Goal: Transaction & Acquisition: Purchase product/service

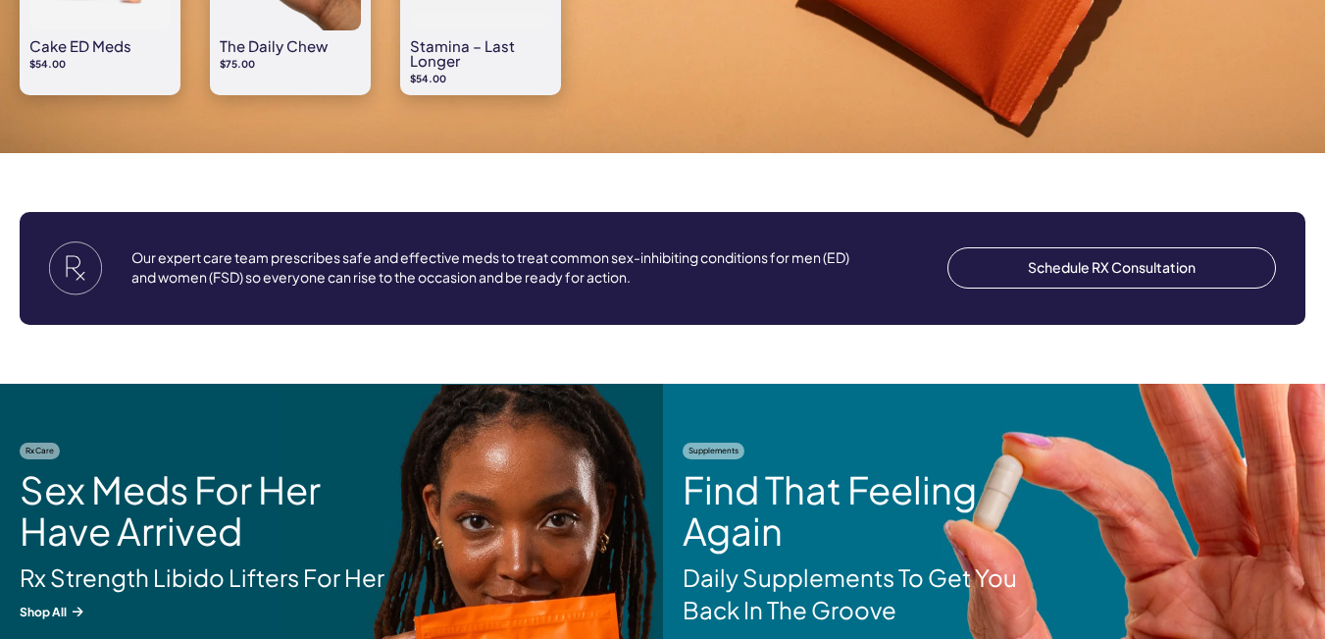
drag, startPoint x: 1339, startPoint y: 82, endPoint x: 1339, endPoint y: 359, distance: 276.6
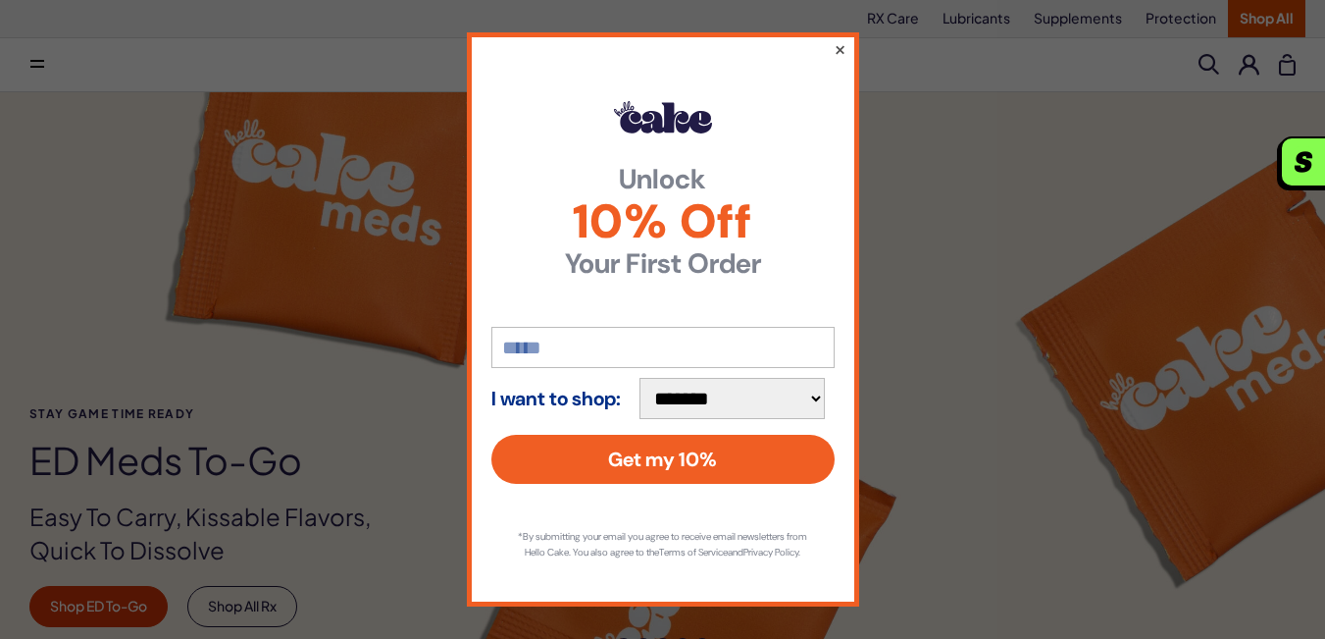
click at [838, 42] on button "×" at bounding box center [839, 49] width 13 height 24
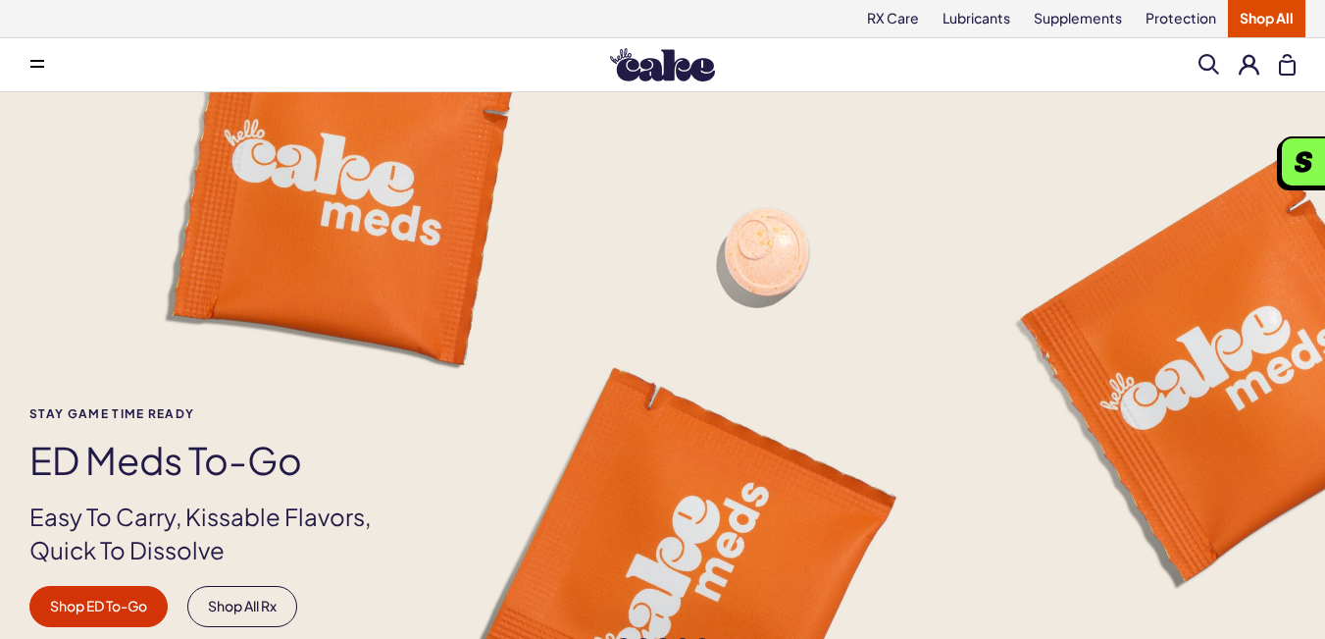
click at [33, 62] on span at bounding box center [37, 65] width 14 height 10
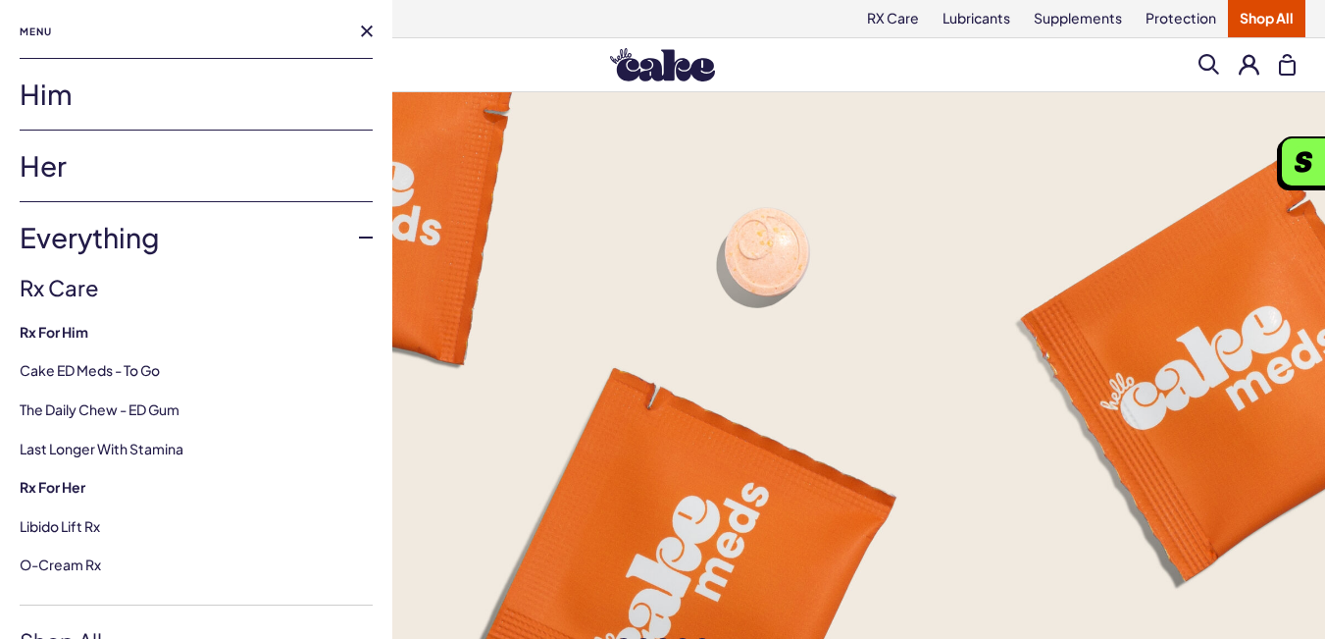
click at [35, 279] on h3 "Rx Care" at bounding box center [196, 288] width 353 height 30
click at [47, 282] on h3 "Rx Care" at bounding box center [196, 288] width 353 height 30
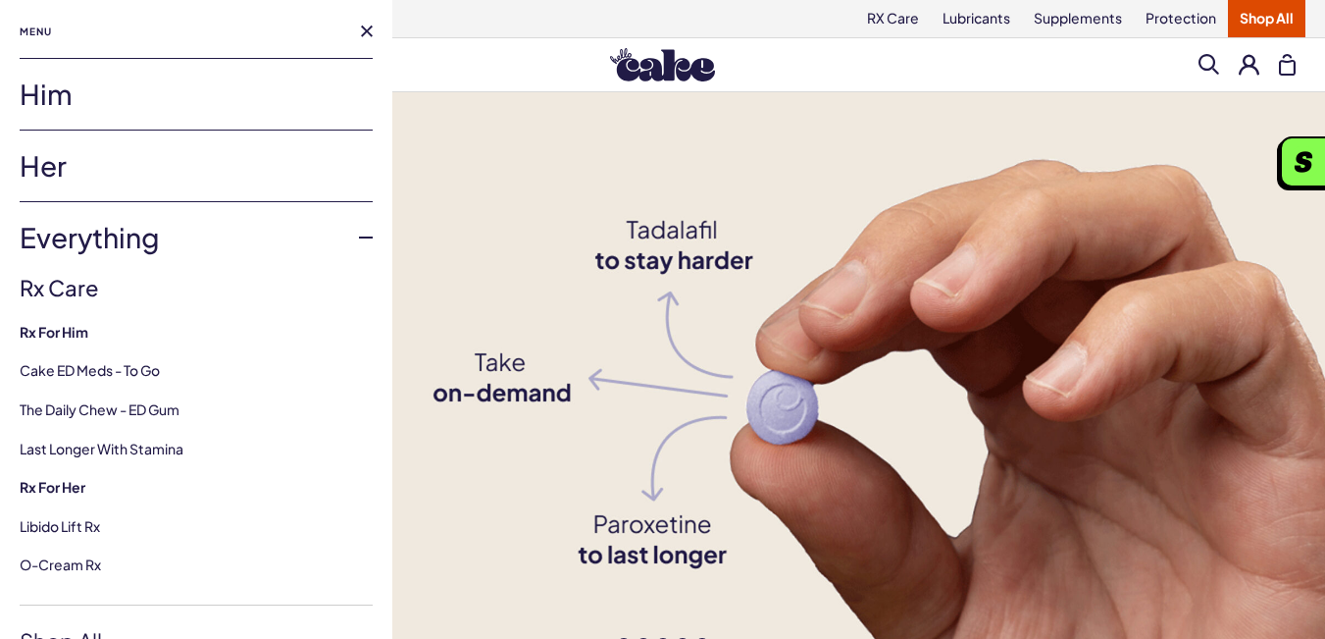
click at [60, 291] on h3 "Rx Care" at bounding box center [196, 288] width 353 height 30
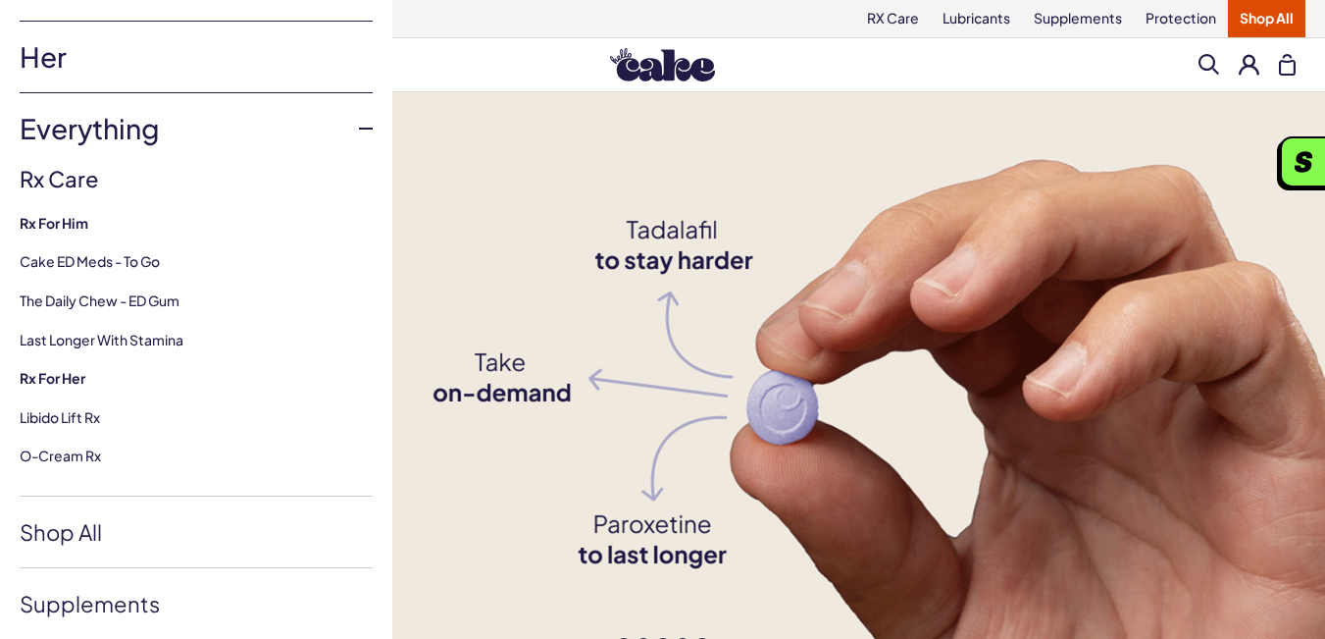
scroll to position [98, 0]
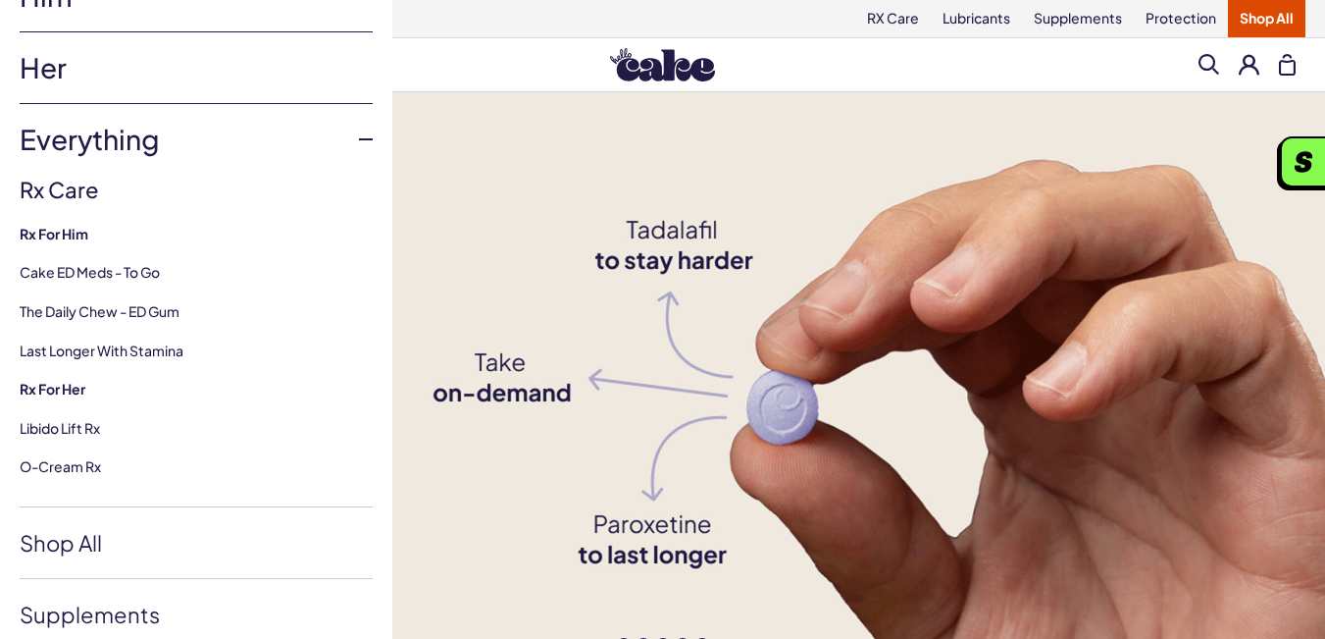
click at [58, 195] on h3 "Rx Care" at bounding box center [196, 190] width 353 height 30
click at [93, 118] on link "Everything" at bounding box center [196, 139] width 353 height 71
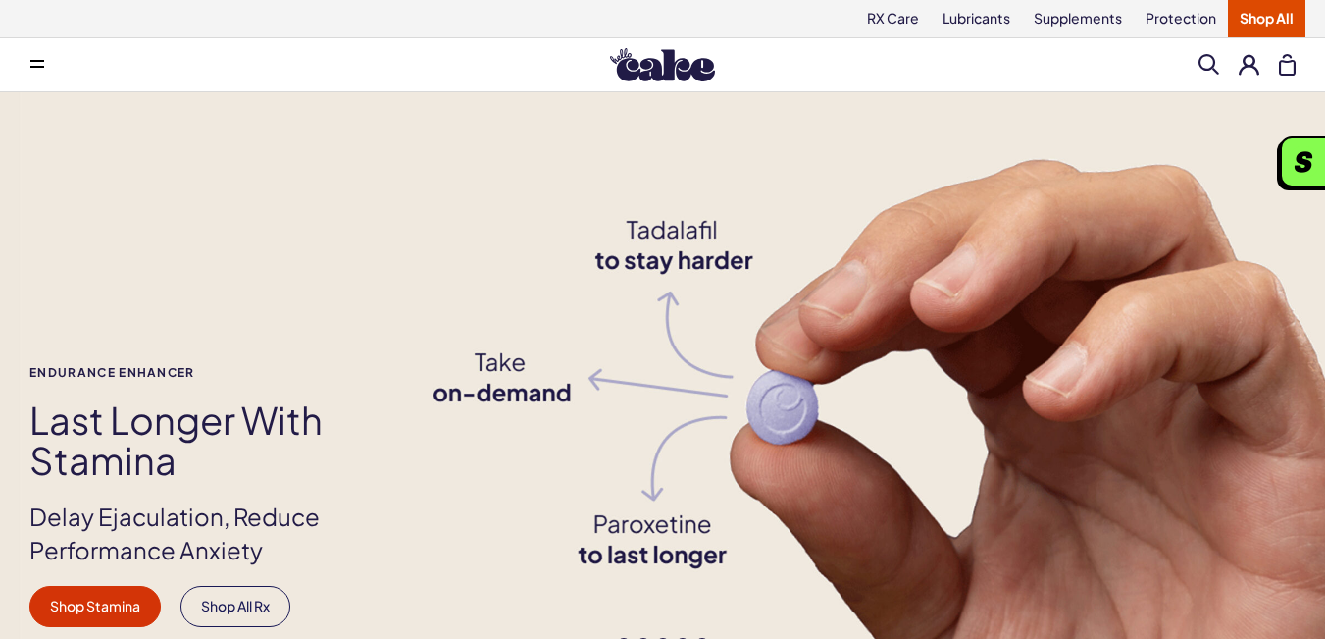
click at [100, 143] on div "Endurance Enhancer Last Longer with Stamina Delay Ejaculation, Reduce Performan…" at bounding box center [662, 388] width 1325 height 593
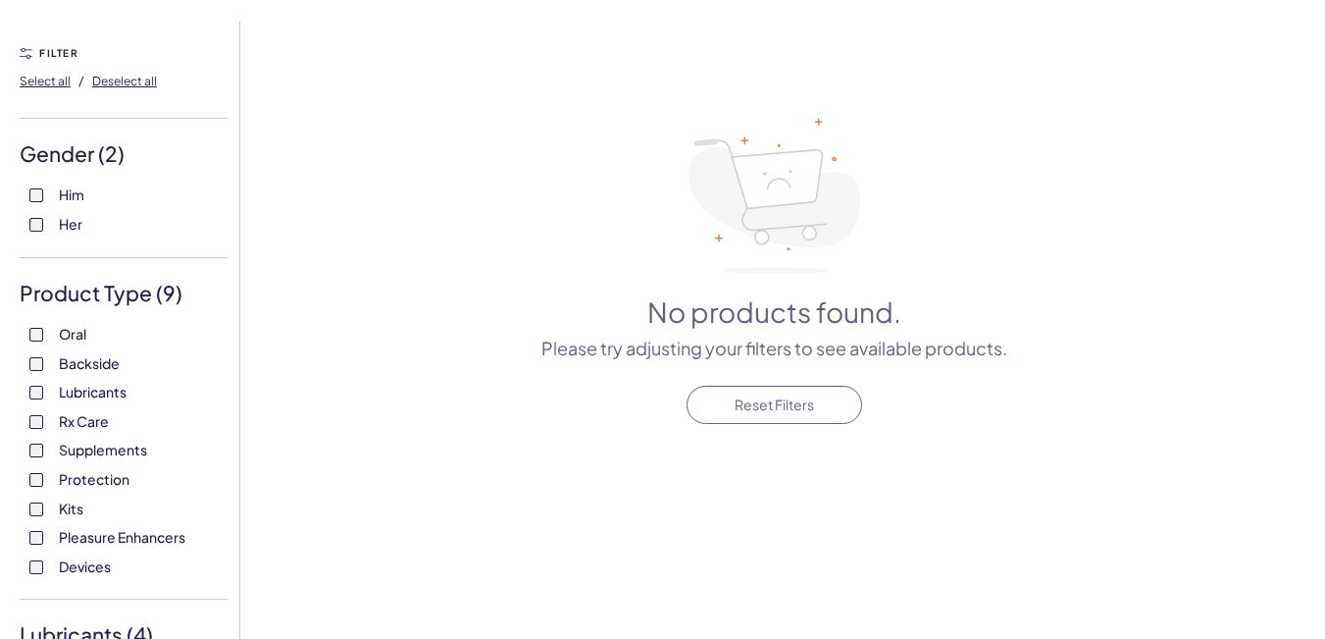
scroll to position [164, 0]
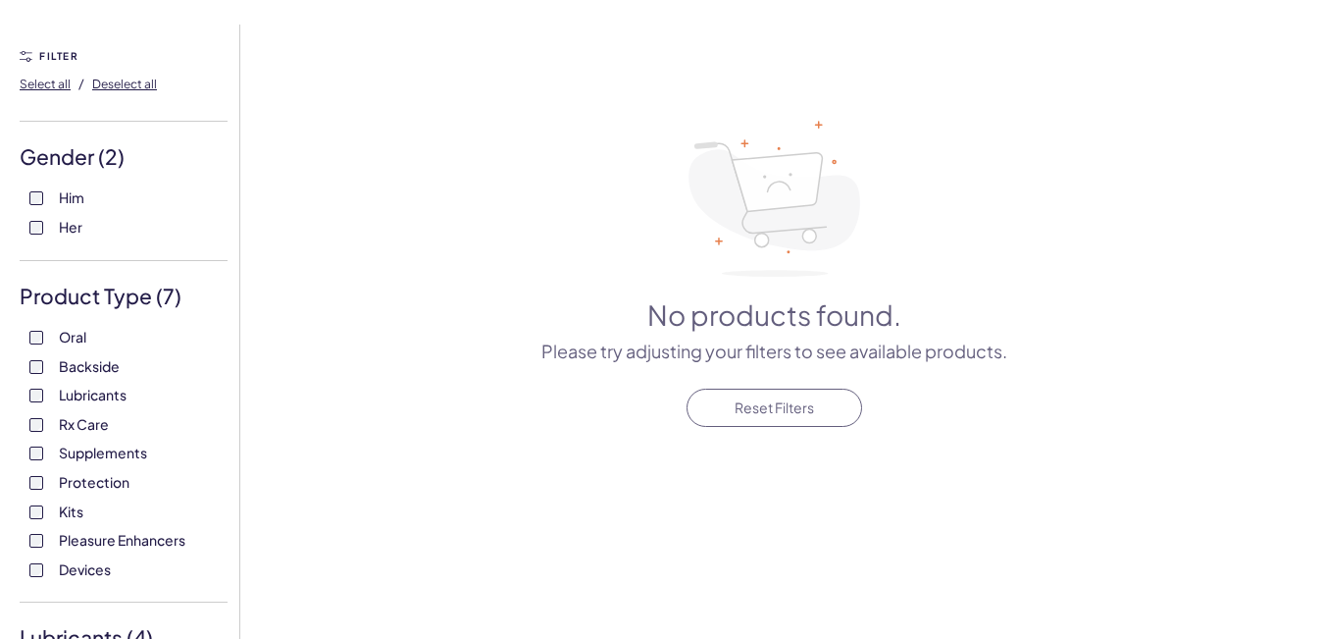
scroll to position [164, 0]
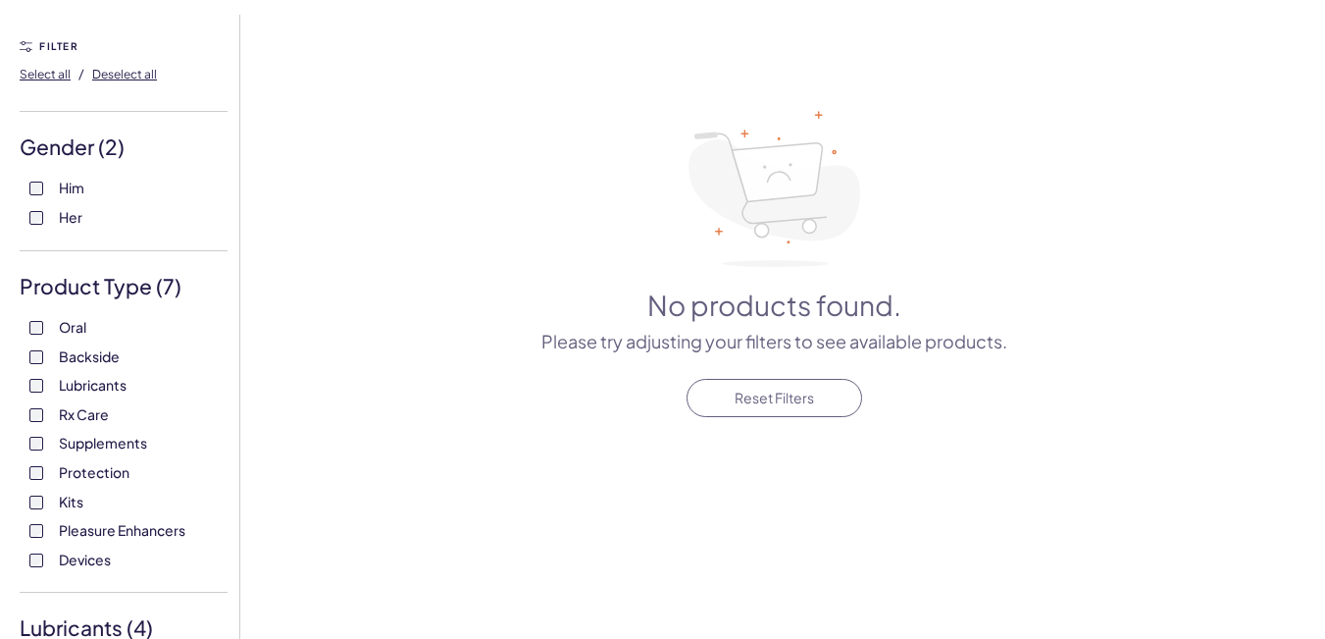
click at [45, 390] on label "Lubricants" at bounding box center [123, 386] width 188 height 20
click at [43, 437] on label "Supplements" at bounding box center [123, 444] width 188 height 20
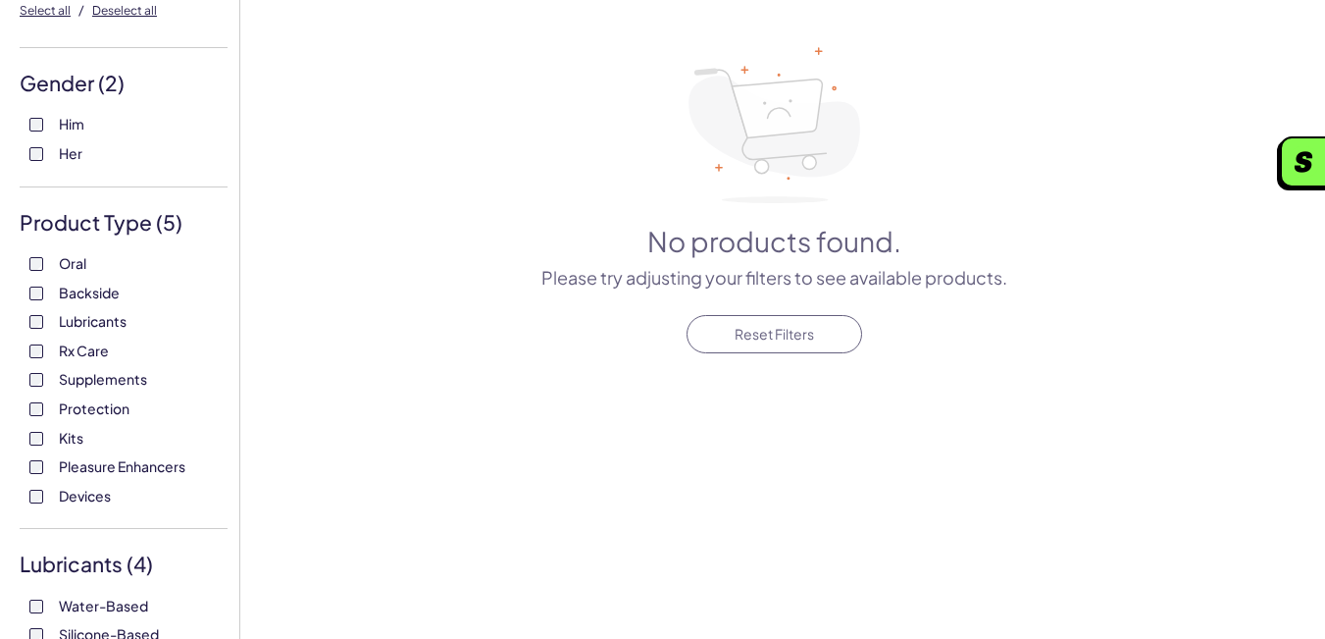
scroll to position [229, 0]
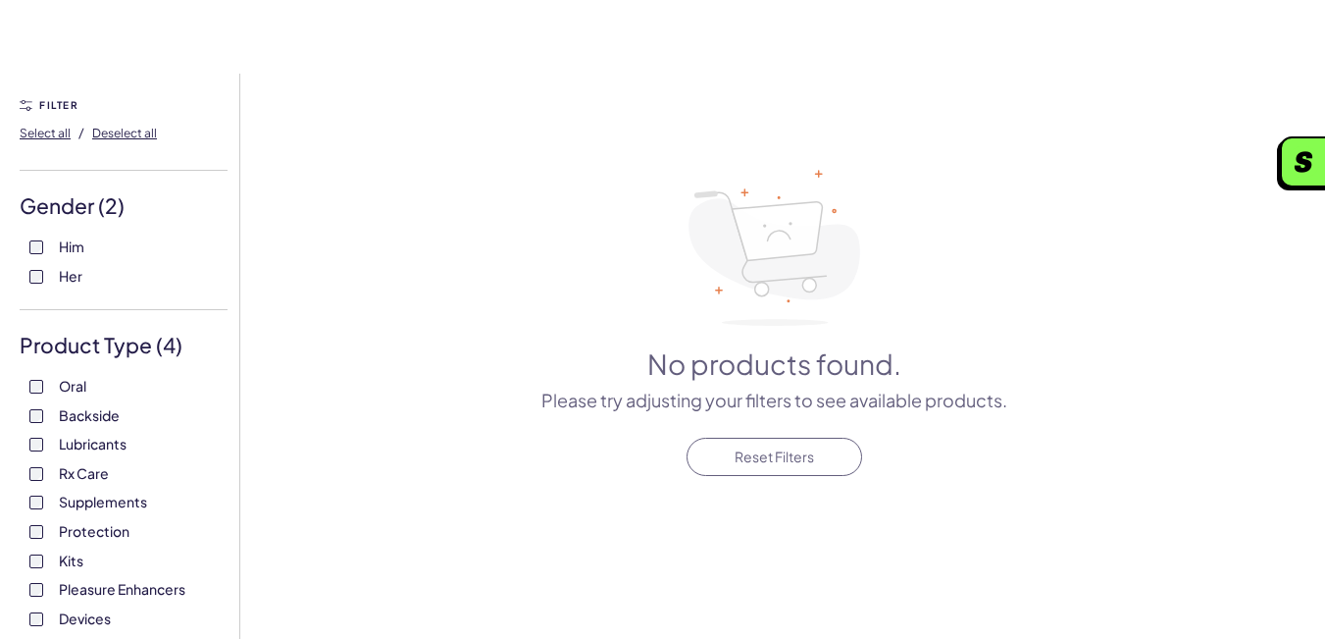
scroll to position [131, 0]
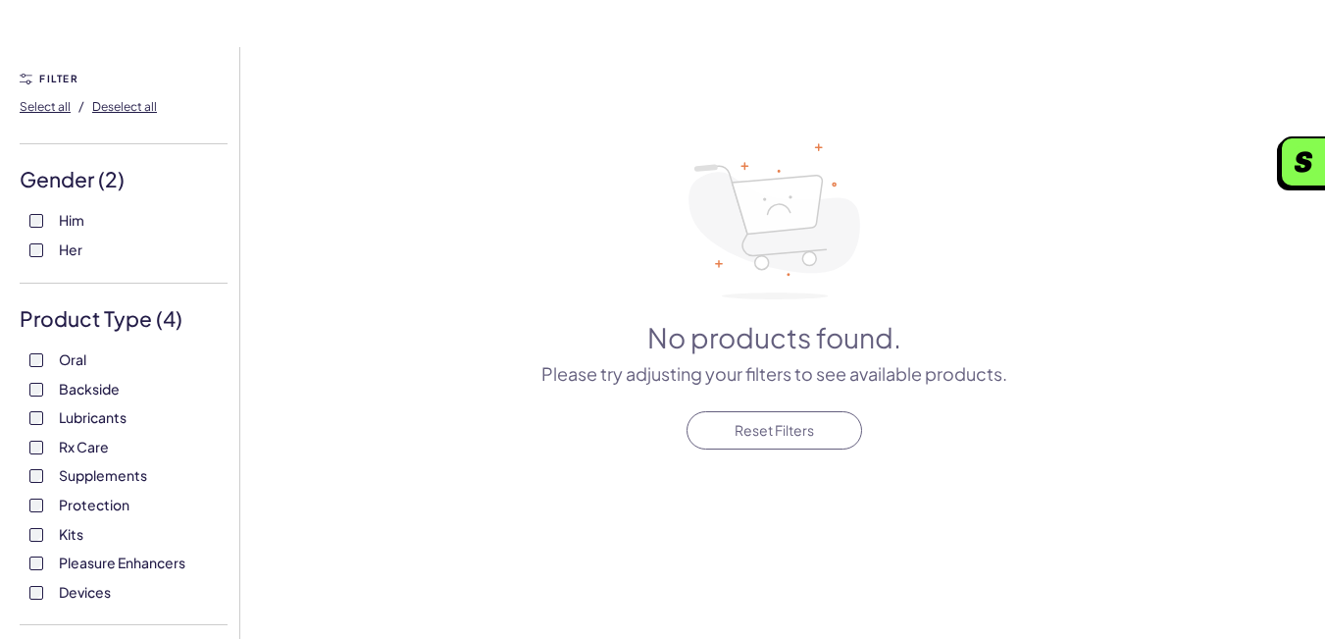
click at [37, 522] on div "Oral Backside Lubricants Rx Care Supplements Protection Kits Pleasure Enhancers…" at bounding box center [124, 475] width 208 height 251
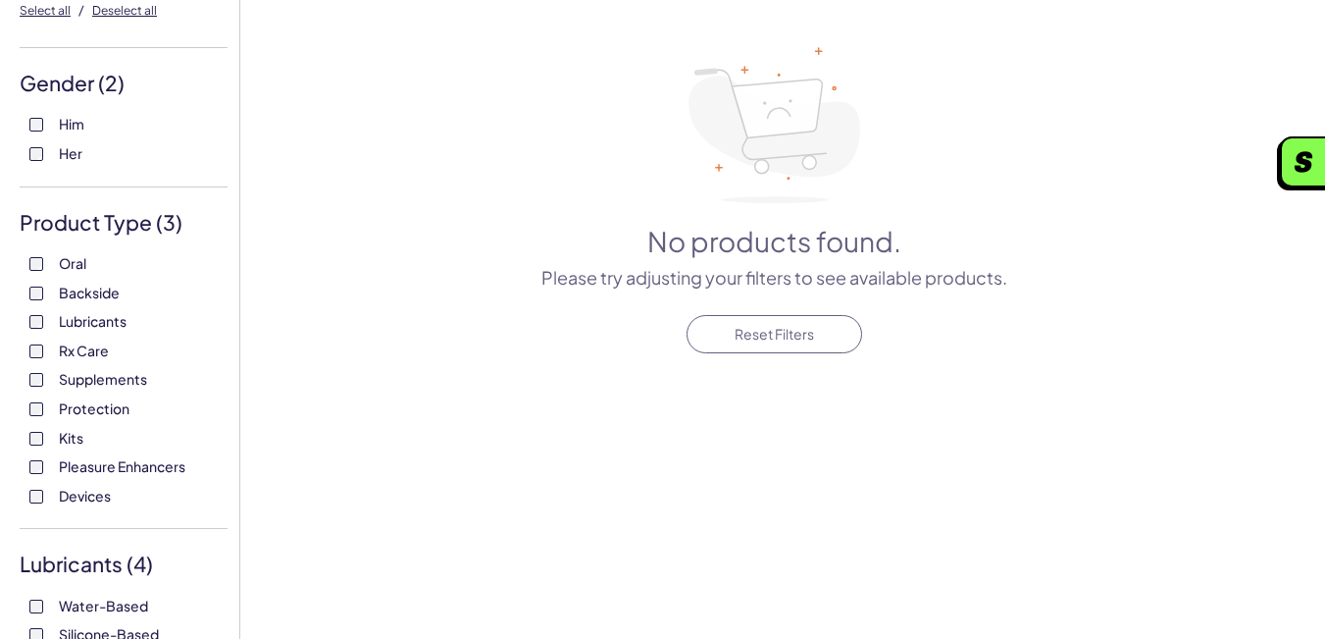
scroll to position [229, 0]
click at [48, 477] on div "Oral Backside Lubricants Rx Care Supplements Protection Kits Pleasure Enhancers…" at bounding box center [124, 378] width 208 height 251
click at [46, 463] on label "Pleasure Enhancers" at bounding box center [123, 466] width 188 height 20
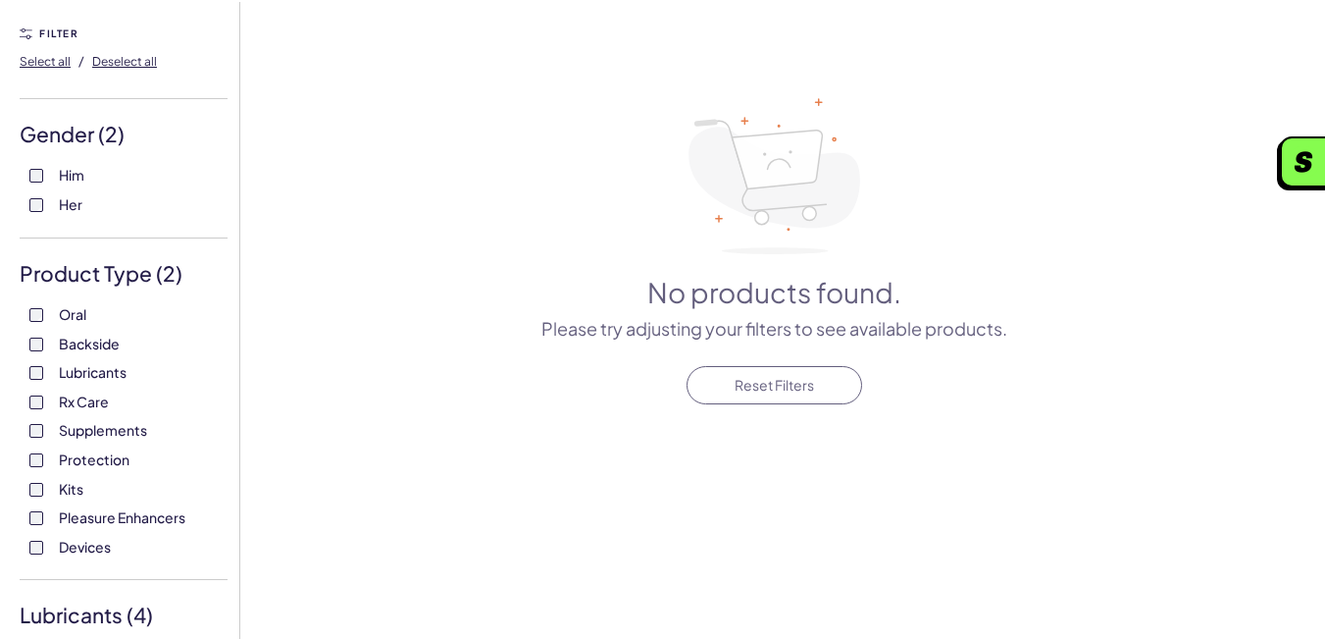
scroll to position [196, 0]
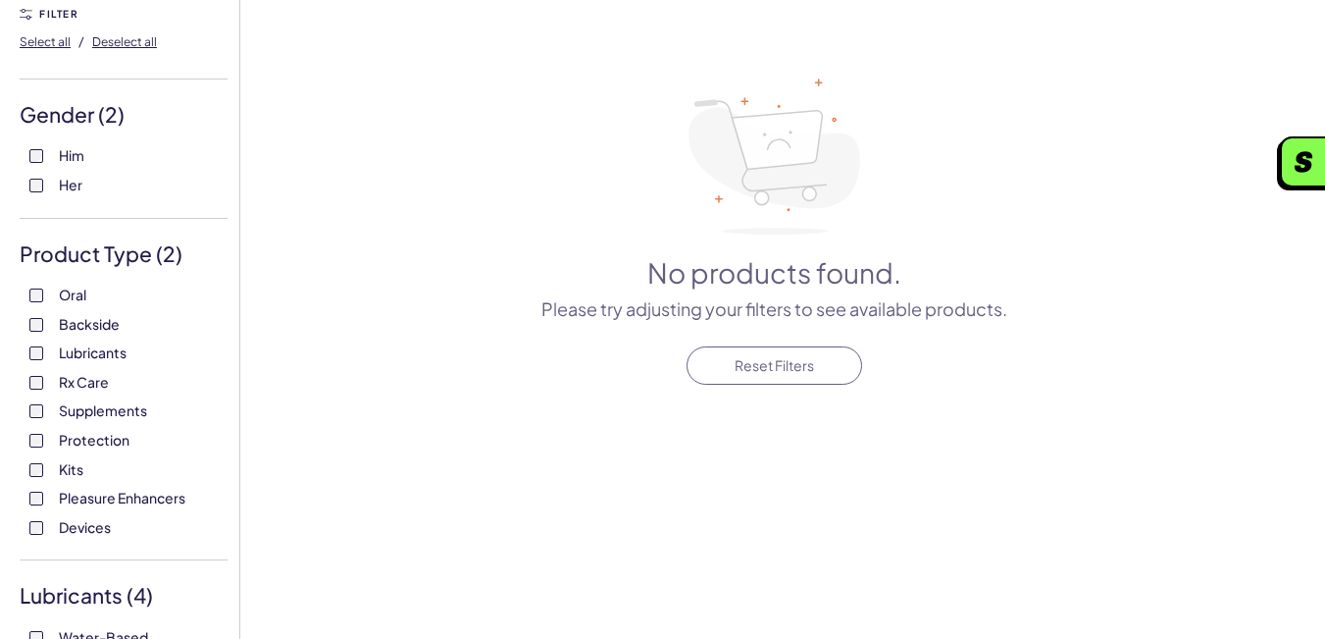
click at [33, 518] on label "Devices" at bounding box center [123, 528] width 188 height 20
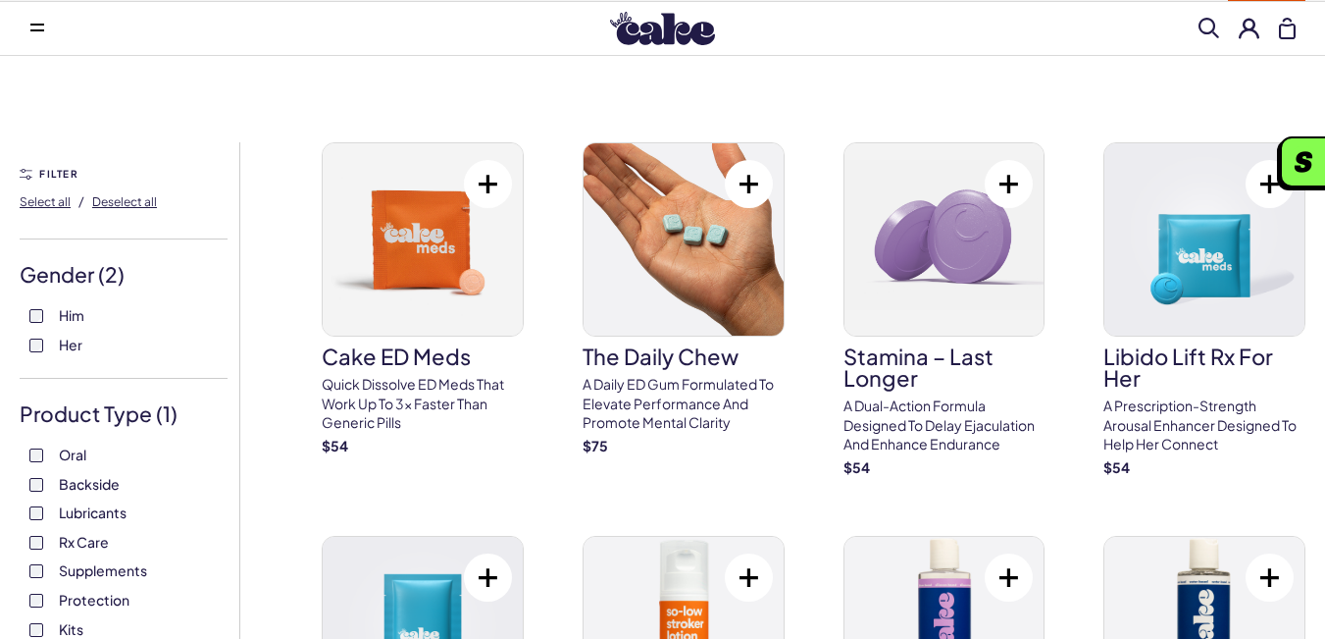
scroll to position [33, 0]
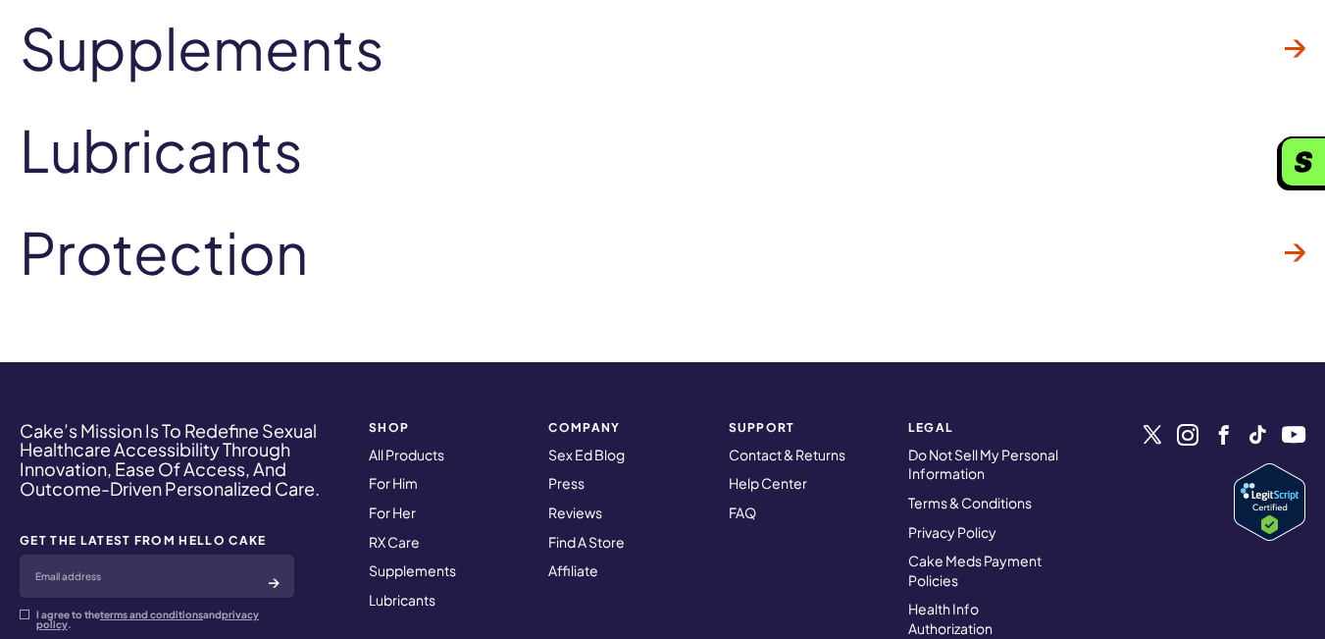
scroll to position [8923, 0]
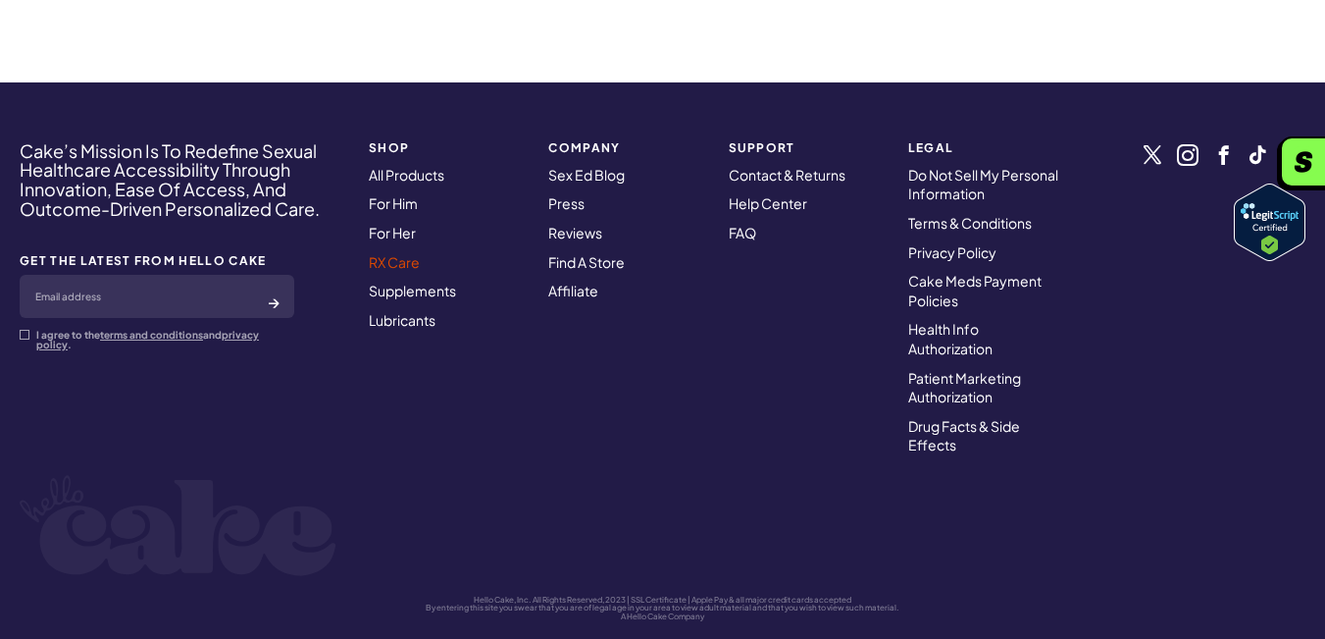
click at [387, 253] on link "RX Care" at bounding box center [394, 262] width 51 height 18
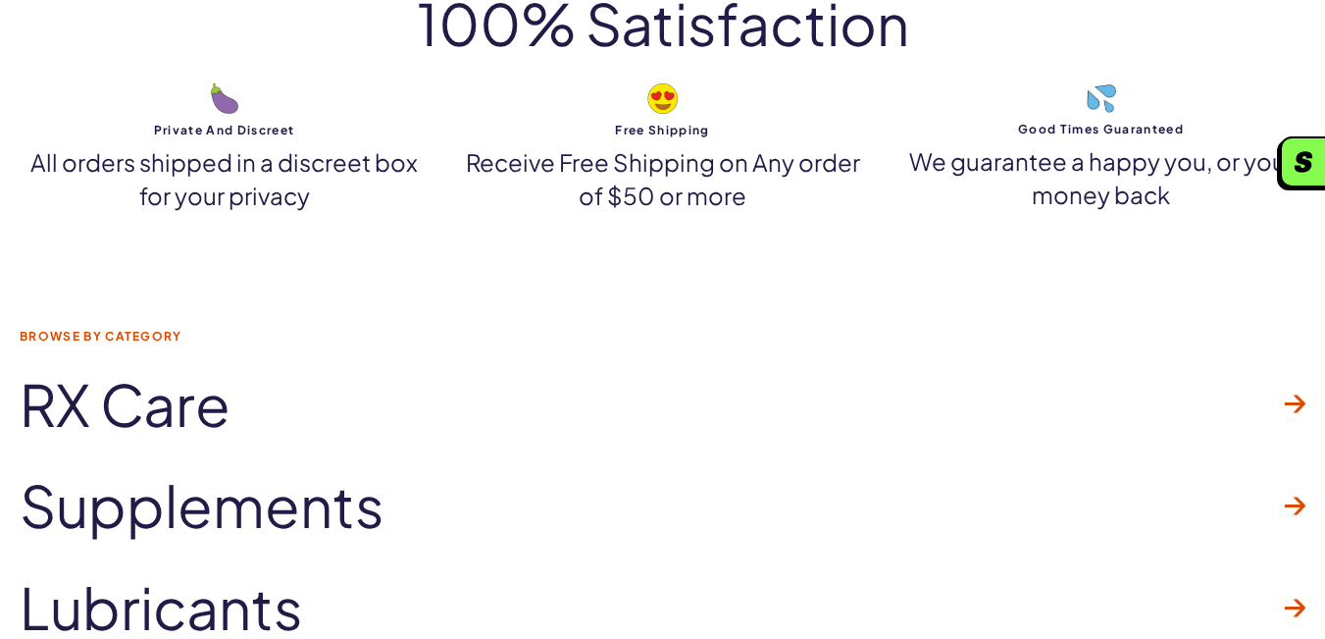
scroll to position [3563, 0]
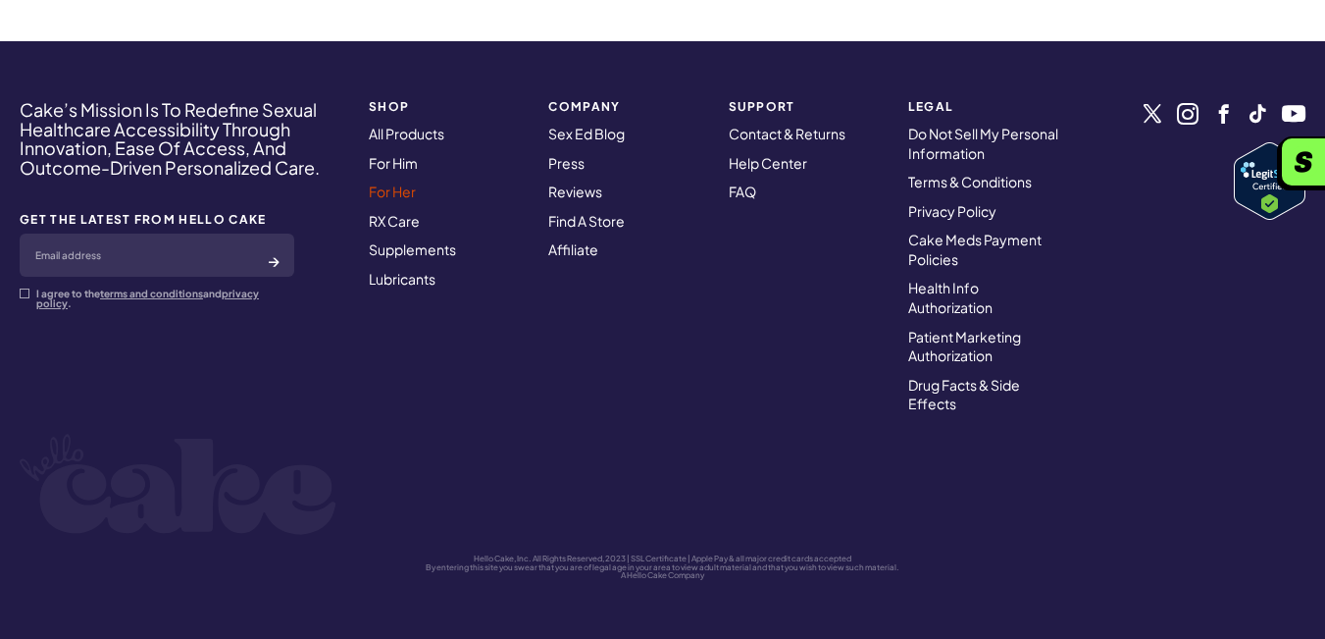
click at [405, 192] on link "For Her" at bounding box center [392, 191] width 47 height 18
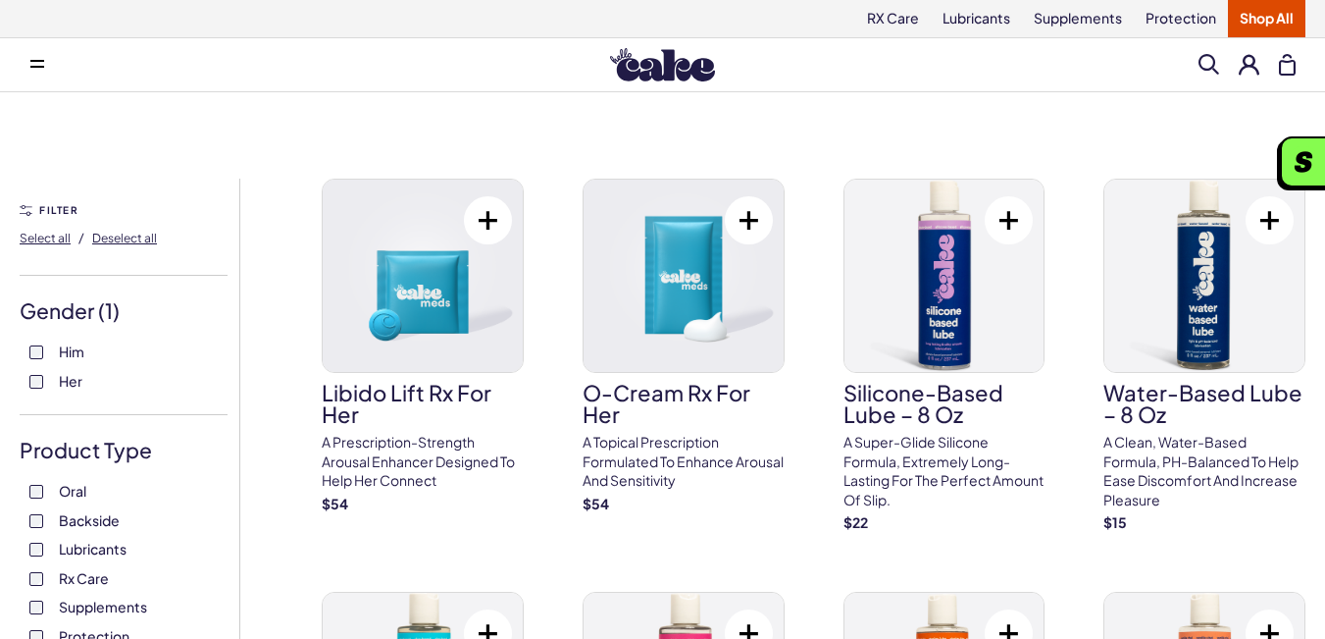
click at [28, 57] on button at bounding box center [37, 64] width 39 height 39
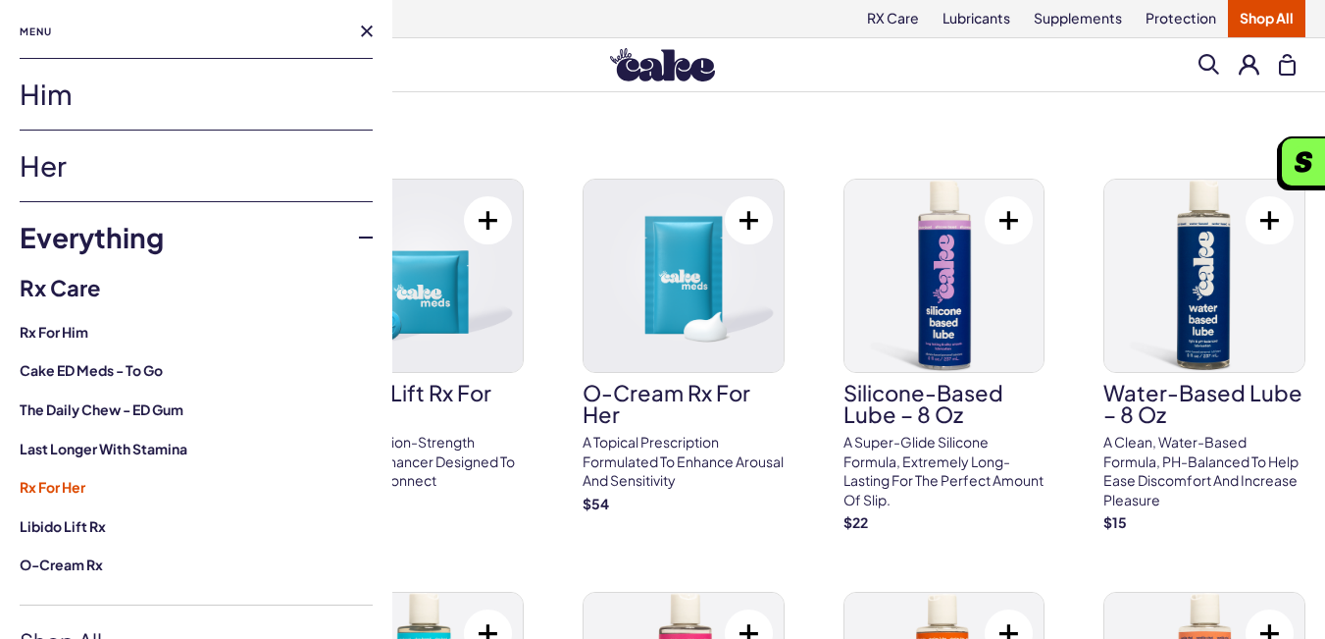
click at [47, 487] on strong "Rx For Her" at bounding box center [196, 488] width 353 height 20
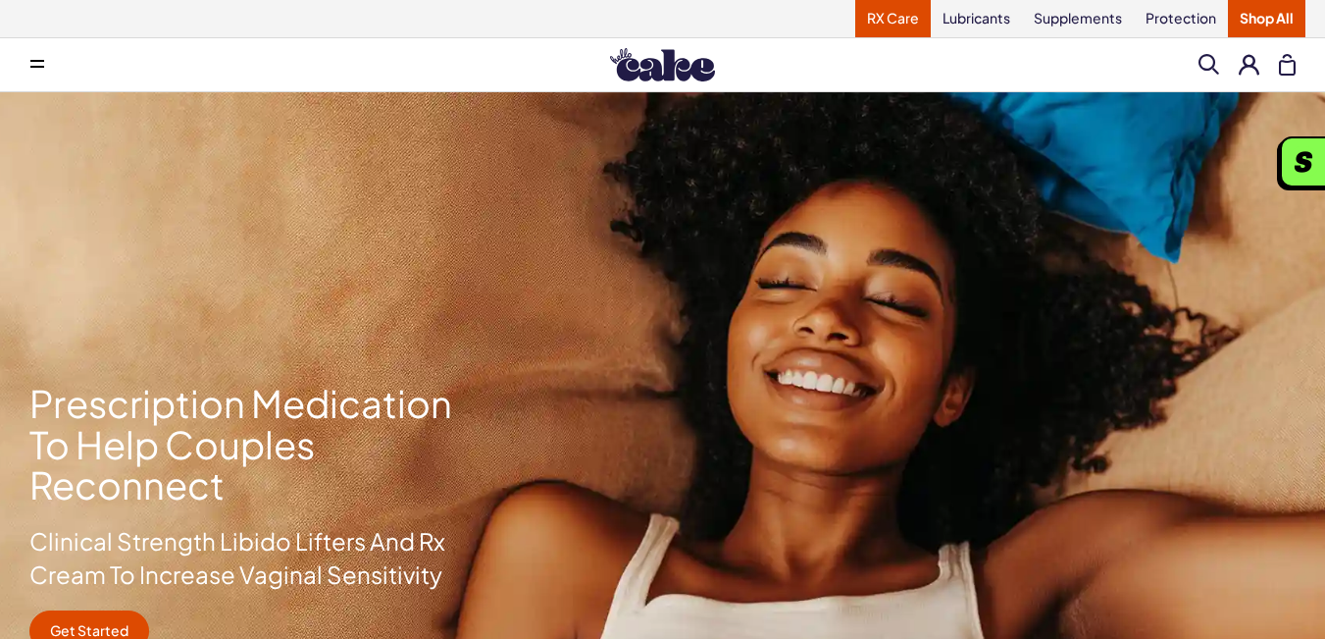
click at [888, 15] on link "RX Care" at bounding box center [893, 18] width 76 height 37
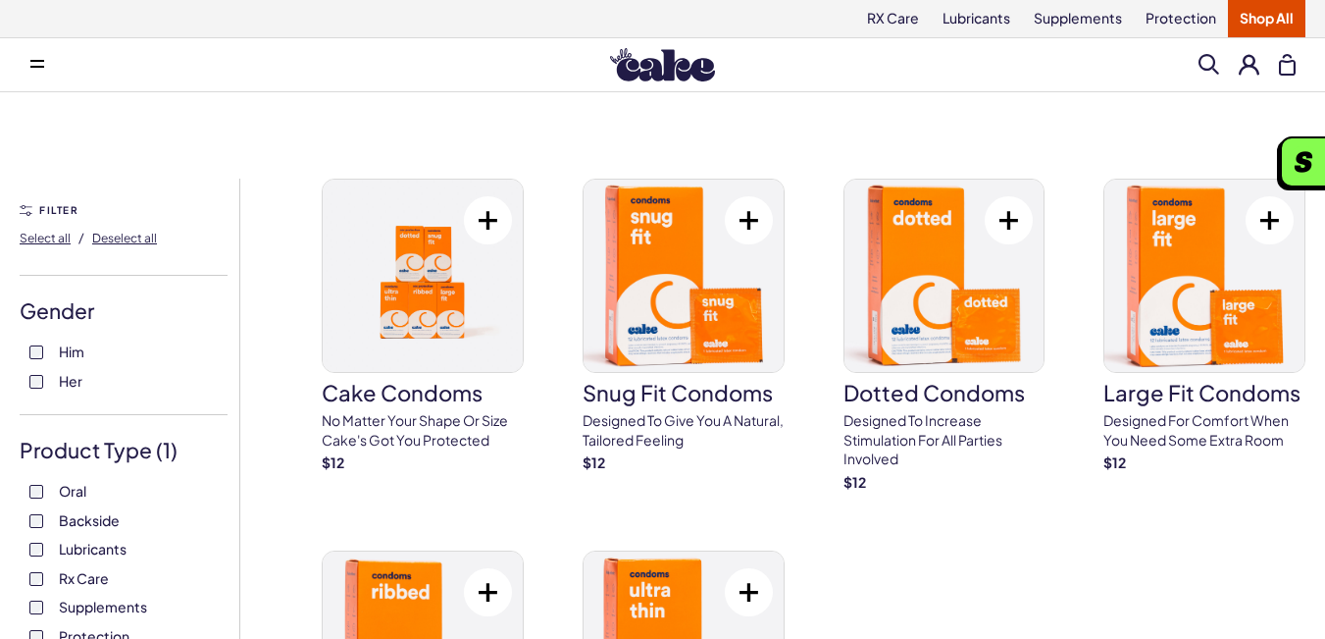
click at [34, 60] on button at bounding box center [37, 64] width 39 height 39
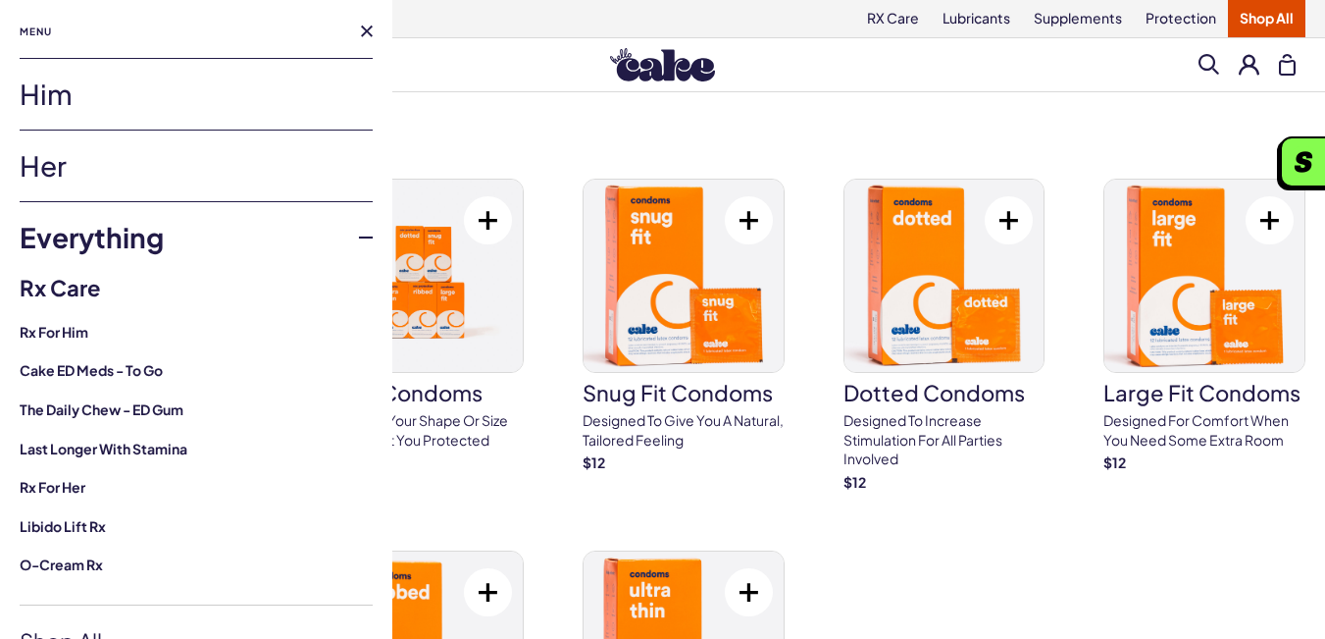
click at [100, 143] on link "Her" at bounding box center [196, 165] width 353 height 71
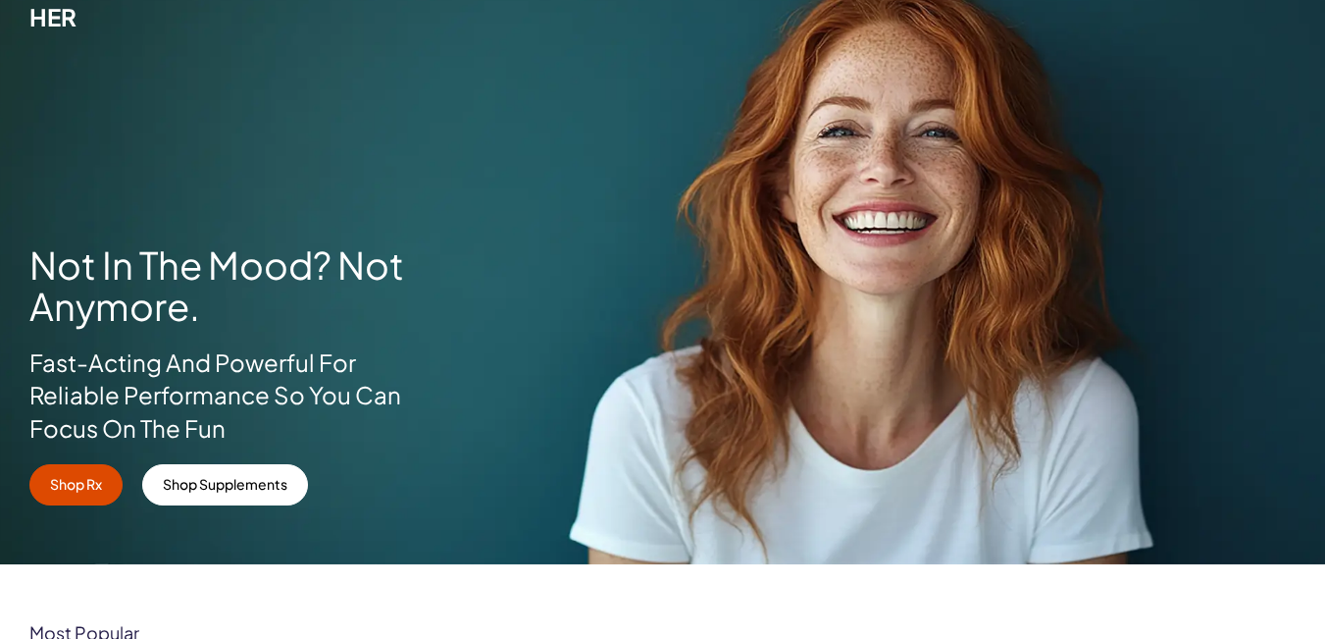
scroll to position [229, 0]
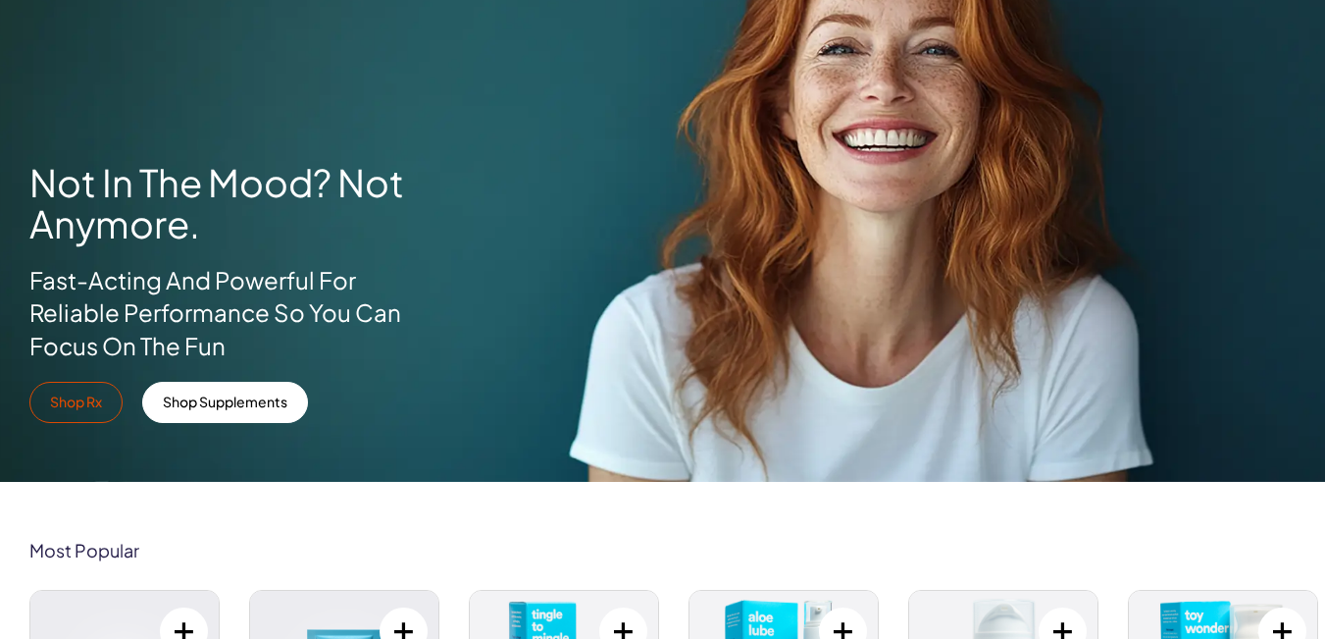
click at [82, 416] on link "Shop Rx" at bounding box center [75, 402] width 93 height 41
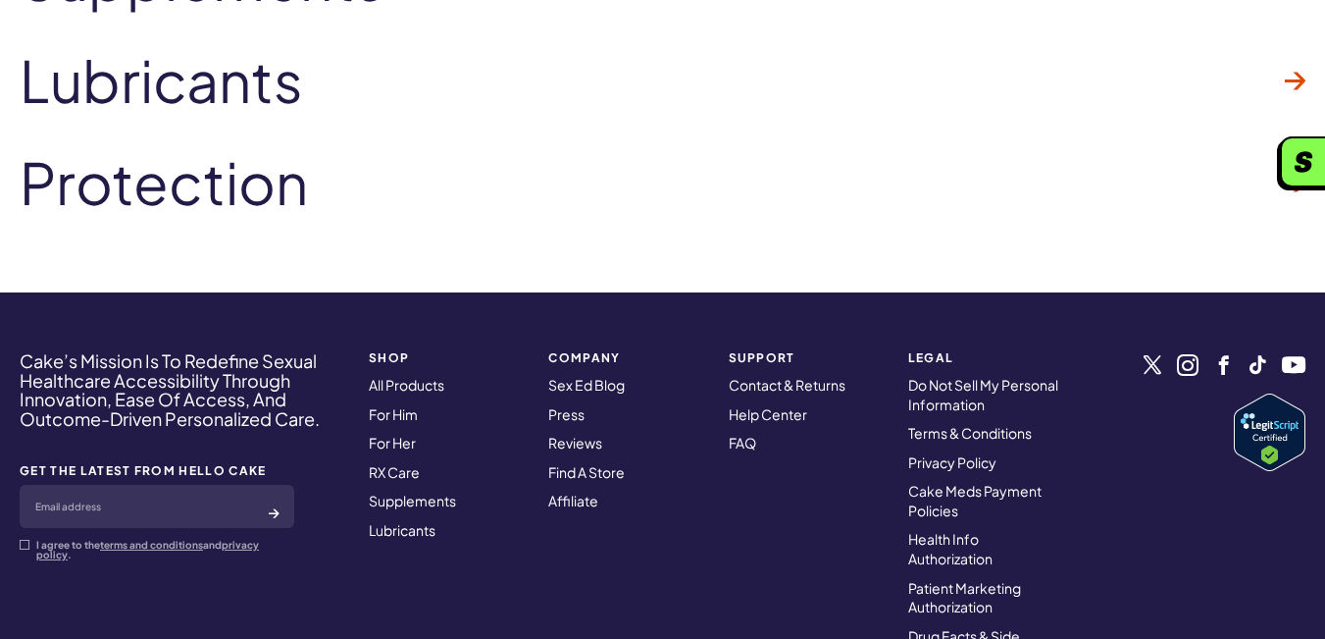
scroll to position [3366, 0]
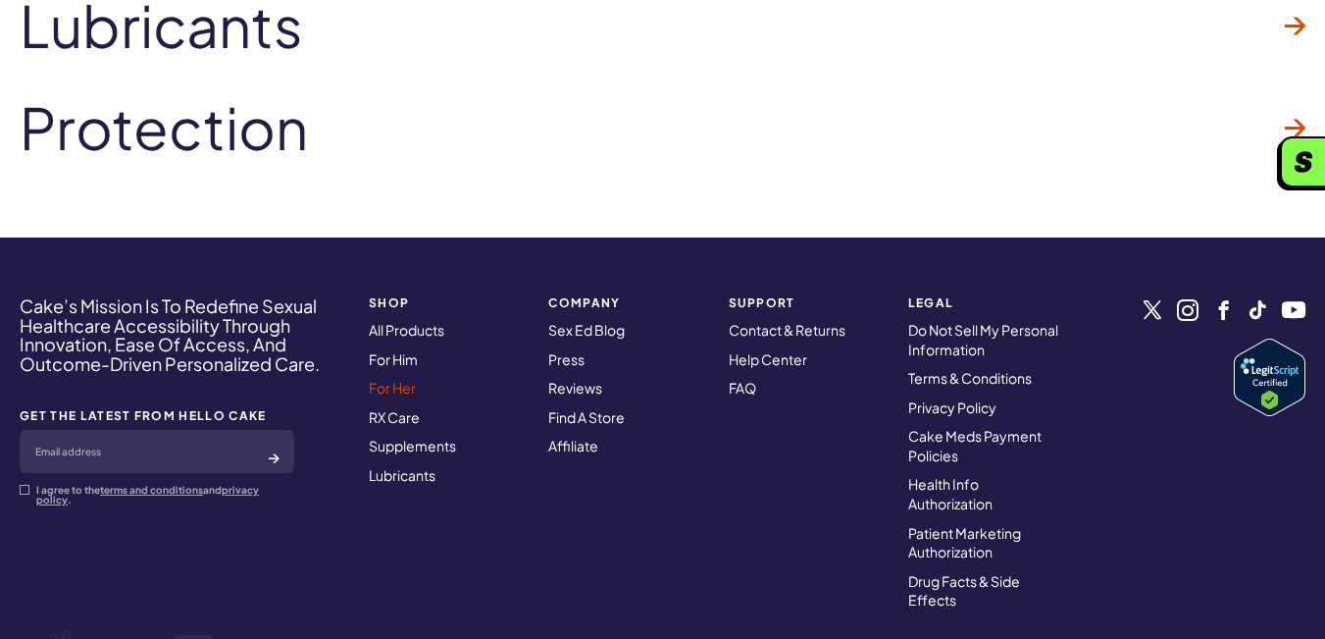
click at [400, 385] on link "For Her" at bounding box center [392, 388] width 47 height 18
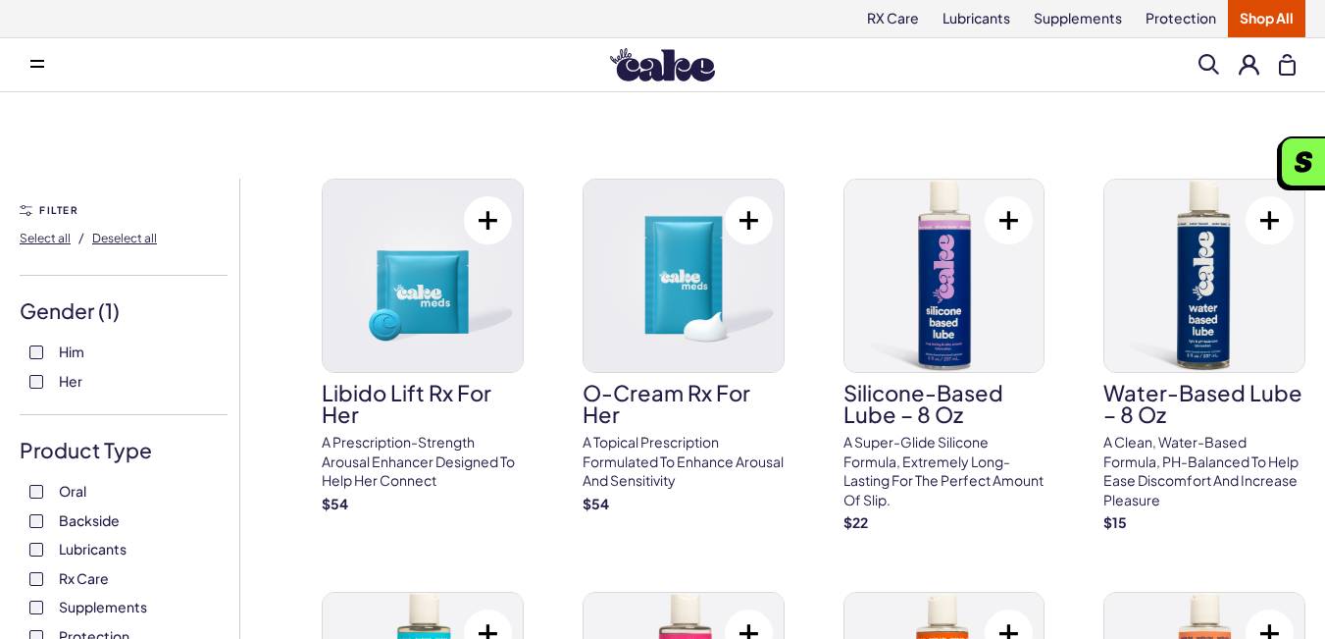
click at [23, 59] on button at bounding box center [37, 64] width 39 height 39
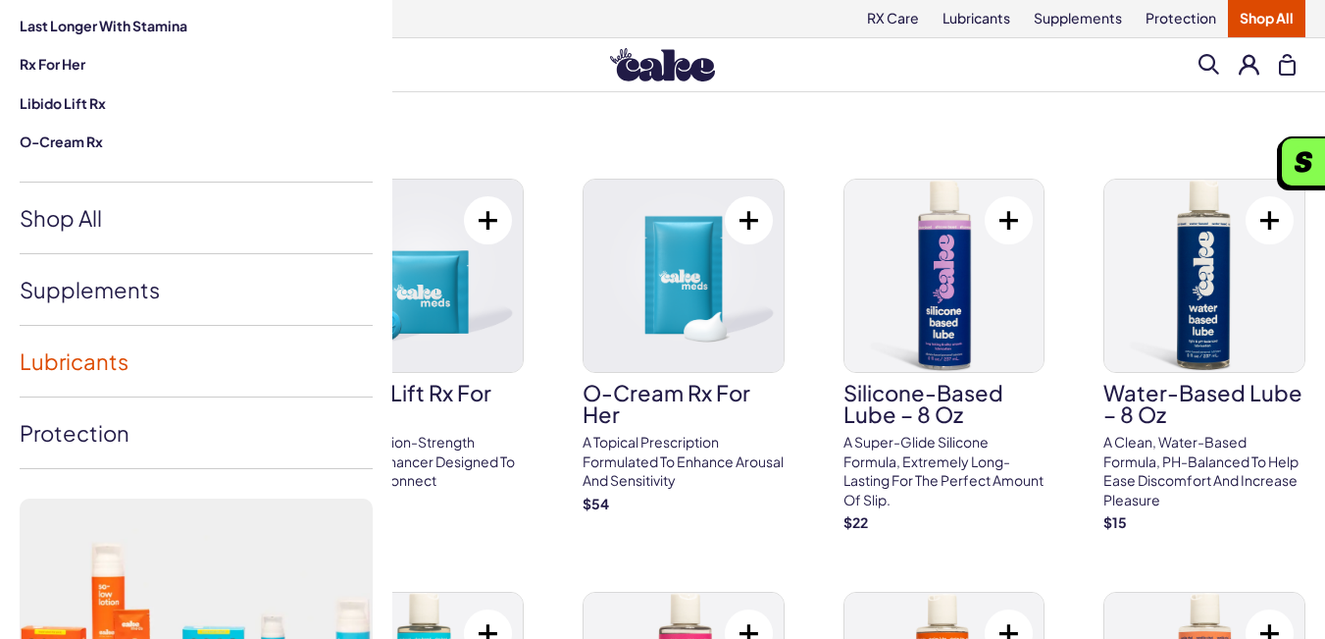
scroll to position [425, 0]
click at [63, 363] on link "Lubricants" at bounding box center [196, 359] width 353 height 71
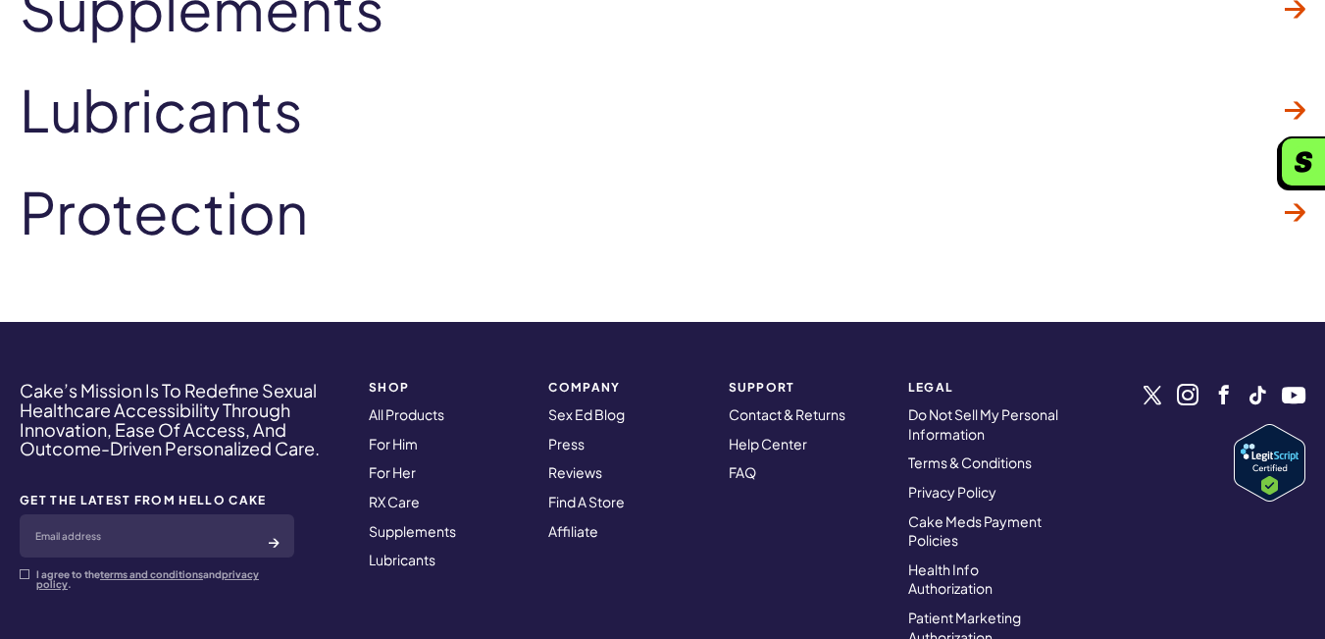
scroll to position [5428, 0]
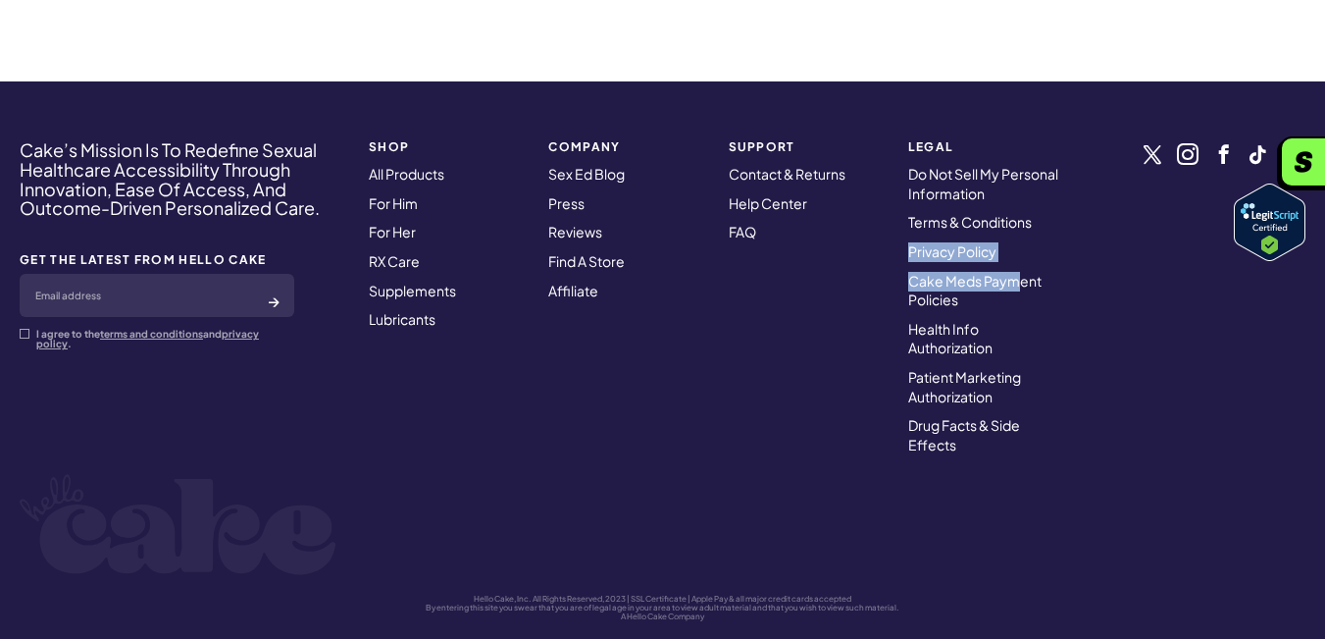
drag, startPoint x: 902, startPoint y: 207, endPoint x: 1047, endPoint y: 207, distance: 144.2
click at [1034, 211] on nav "Legal Do Not Sell My Personal Information Terms & Conditions Privacy Policy Cak…" at bounding box center [987, 296] width 180 height 337
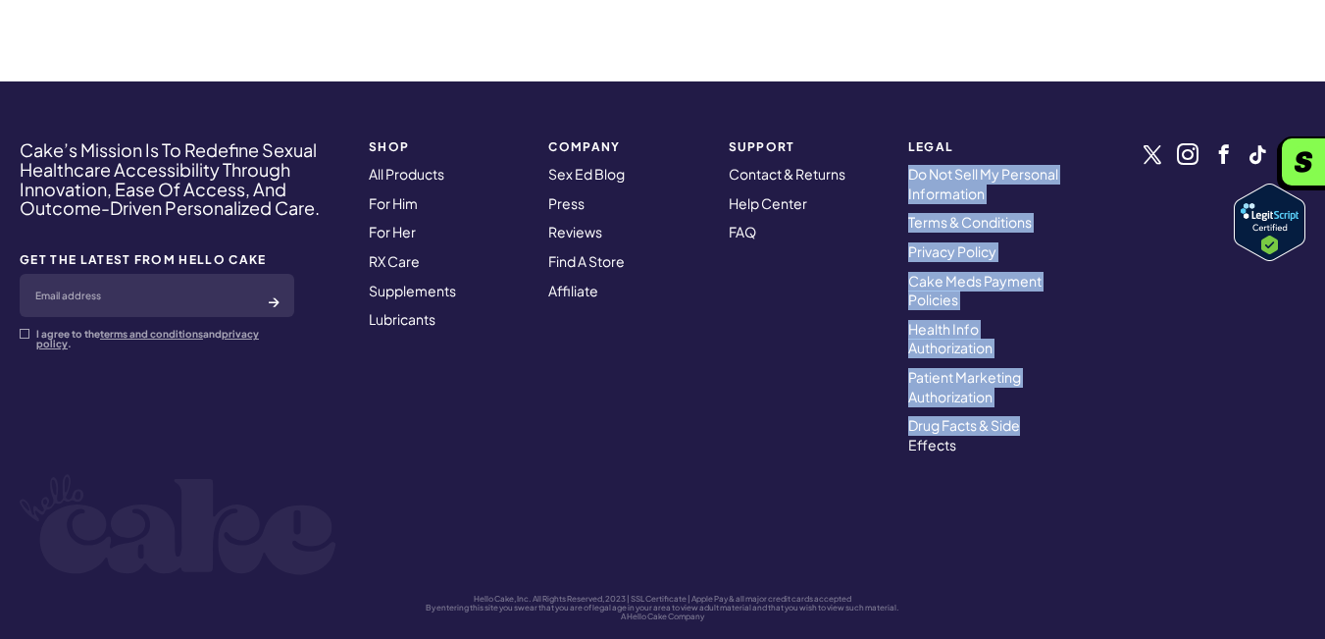
drag, startPoint x: 1068, startPoint y: 385, endPoint x: 896, endPoint y: 135, distance: 303.1
click at [897, 135] on nav "Legal Do Not Sell My Personal Information Terms & Conditions Privacy Policy Cak…" at bounding box center [987, 296] width 180 height 337
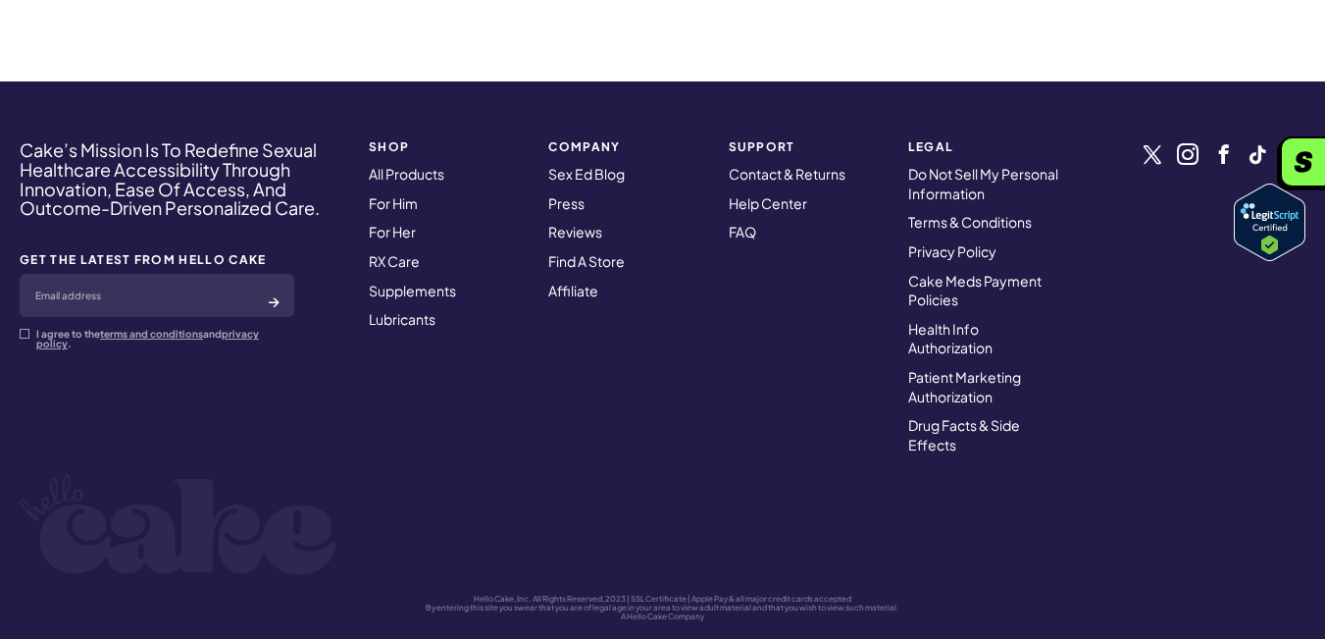
click at [591, 347] on nav "COMPANY Sex Ed Blog Press Reviews Find A Store Affiliate" at bounding box center [627, 296] width 180 height 337
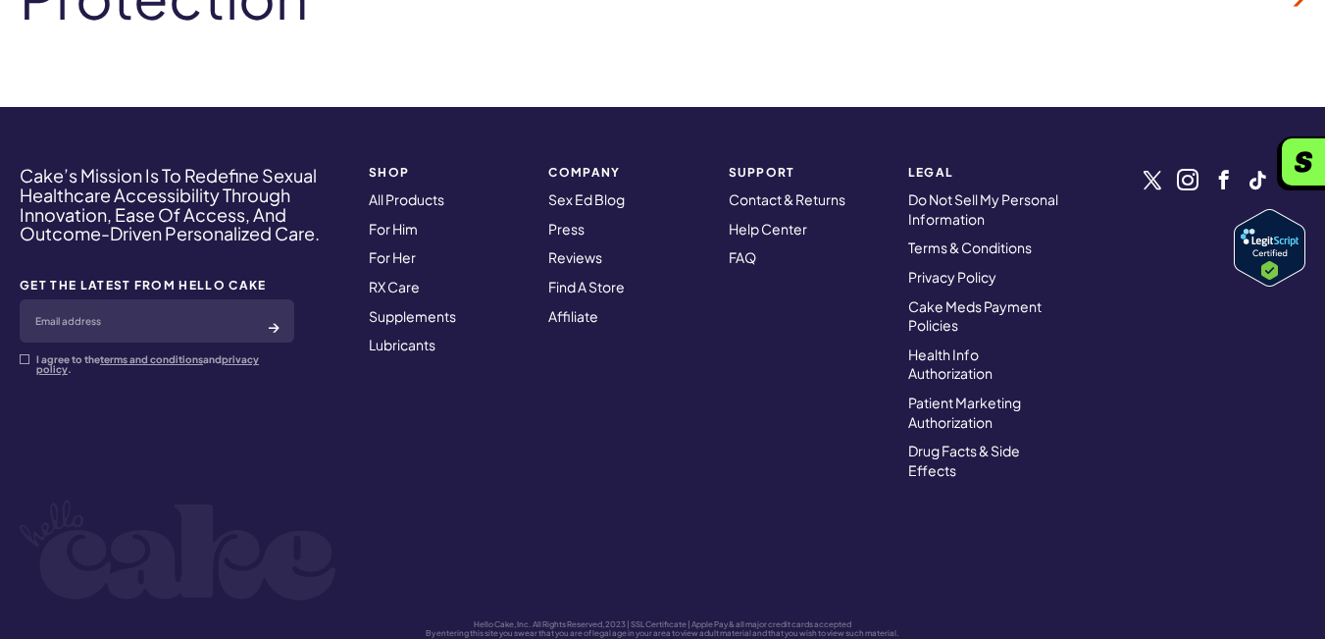
scroll to position [5396, 0]
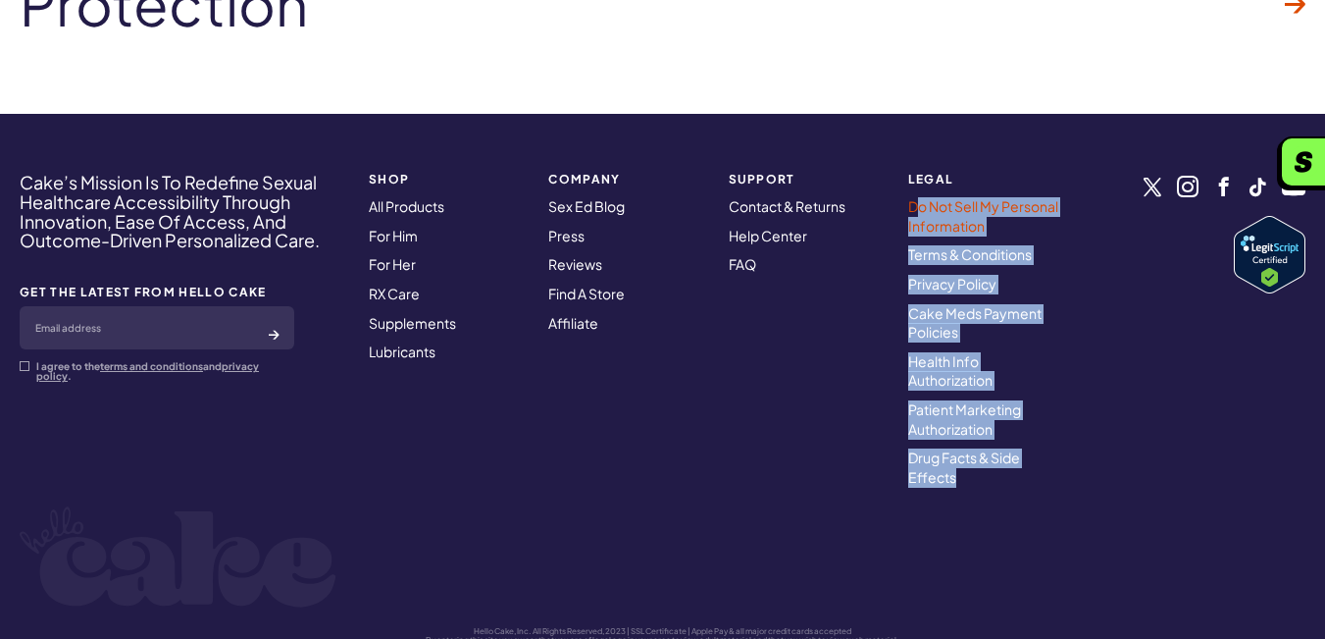
drag, startPoint x: 970, startPoint y: 437, endPoint x: 920, endPoint y: 173, distance: 268.6
click at [920, 197] on ul "Do Not Sell My Personal Information Terms & Conditions Privacy Policy Cake Meds…" at bounding box center [986, 341] width 156 height 289
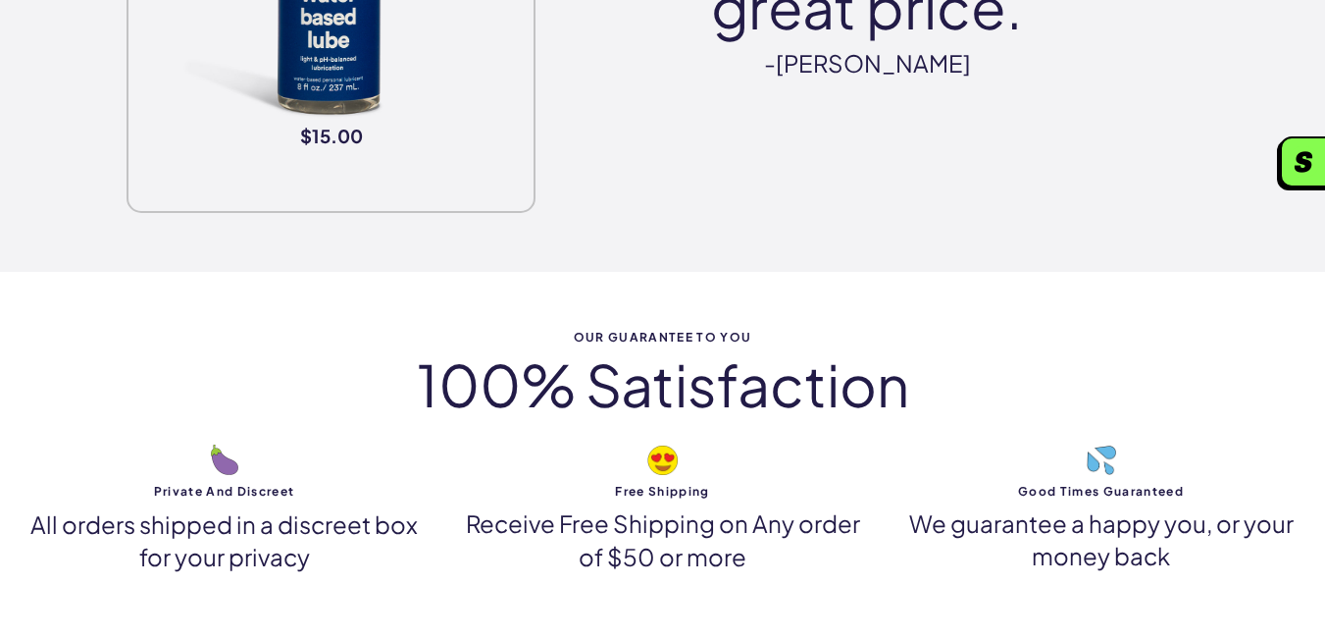
scroll to position [4415, 0]
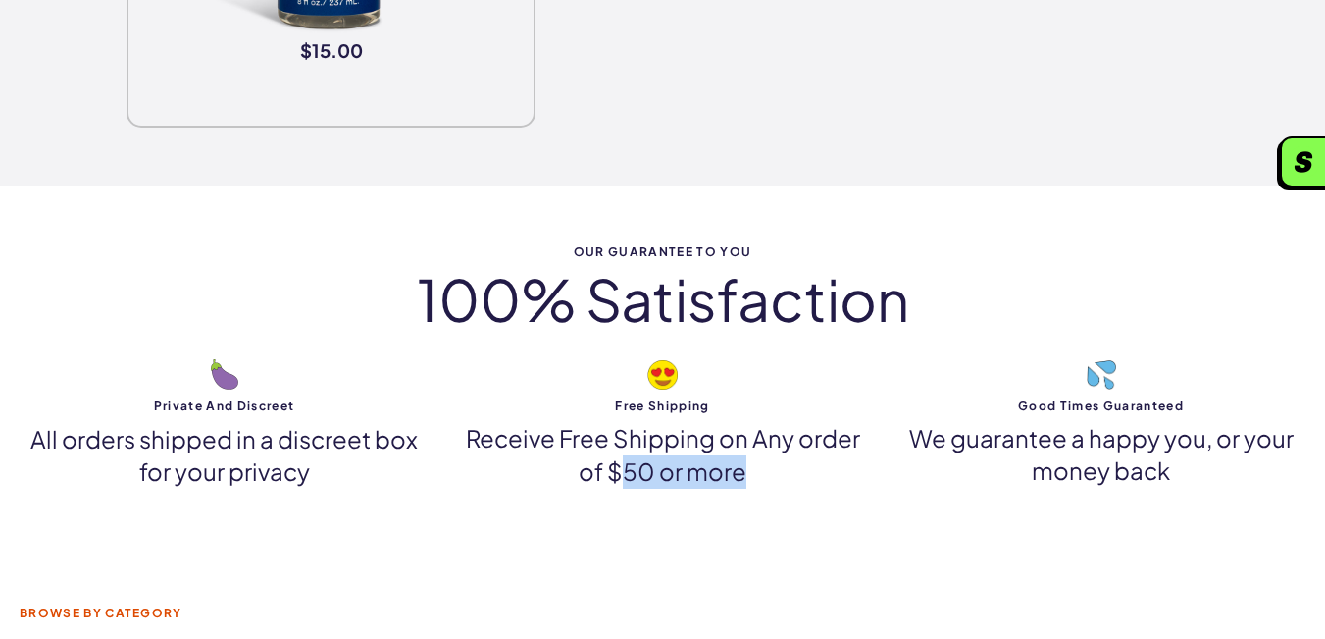
drag, startPoint x: 779, startPoint y: 446, endPoint x: 621, endPoint y: 415, distance: 161.0
click at [621, 422] on p "Receive Free Shipping on Any order of $50 or more" at bounding box center [662, 455] width 409 height 66
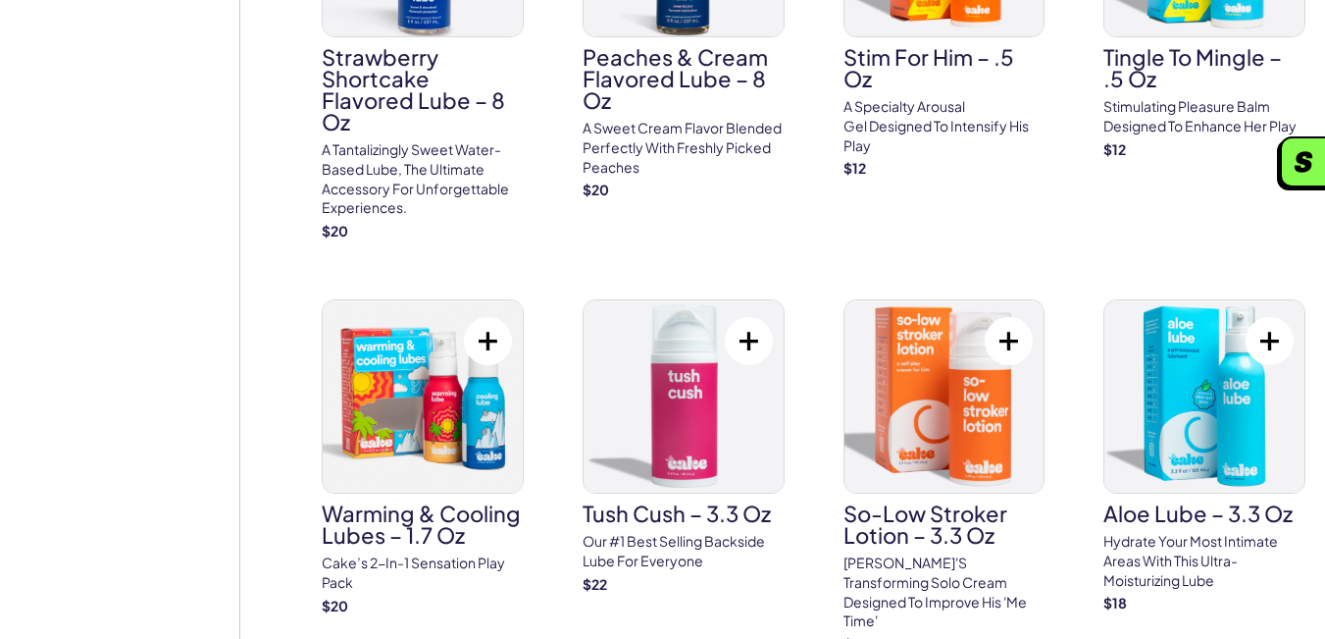
scroll to position [0, 0]
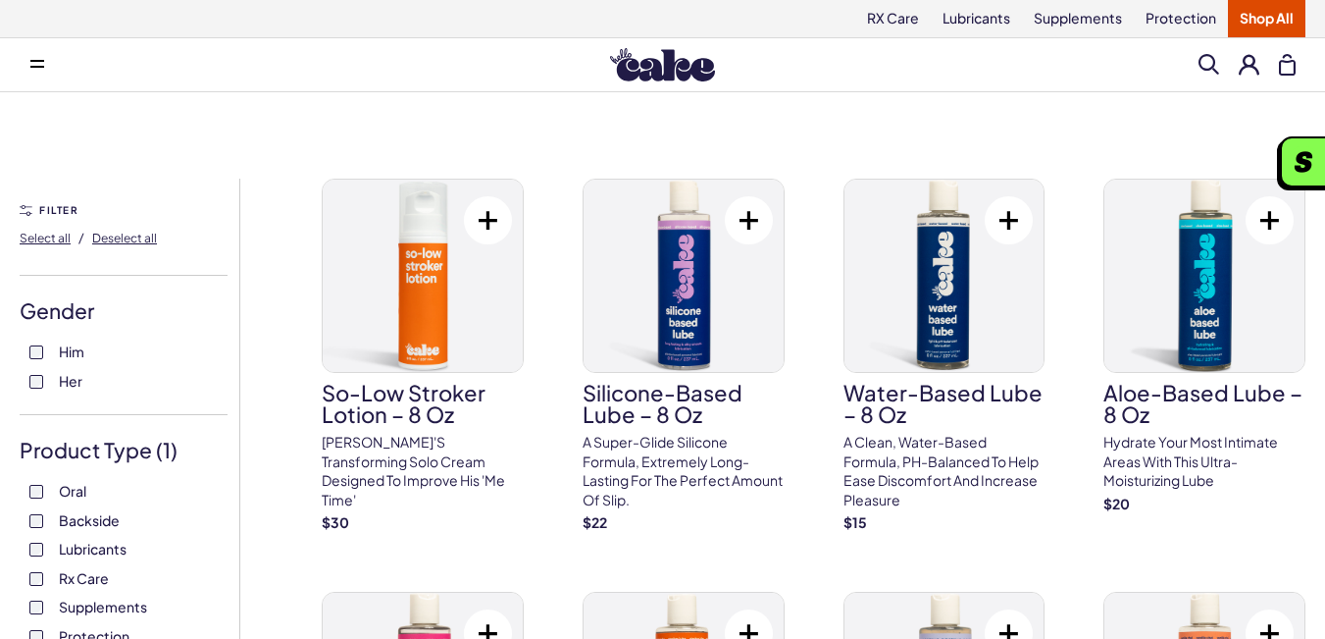
click at [32, 65] on span at bounding box center [37, 65] width 14 height 10
click at [31, 67] on icon at bounding box center [37, 67] width 14 height 2
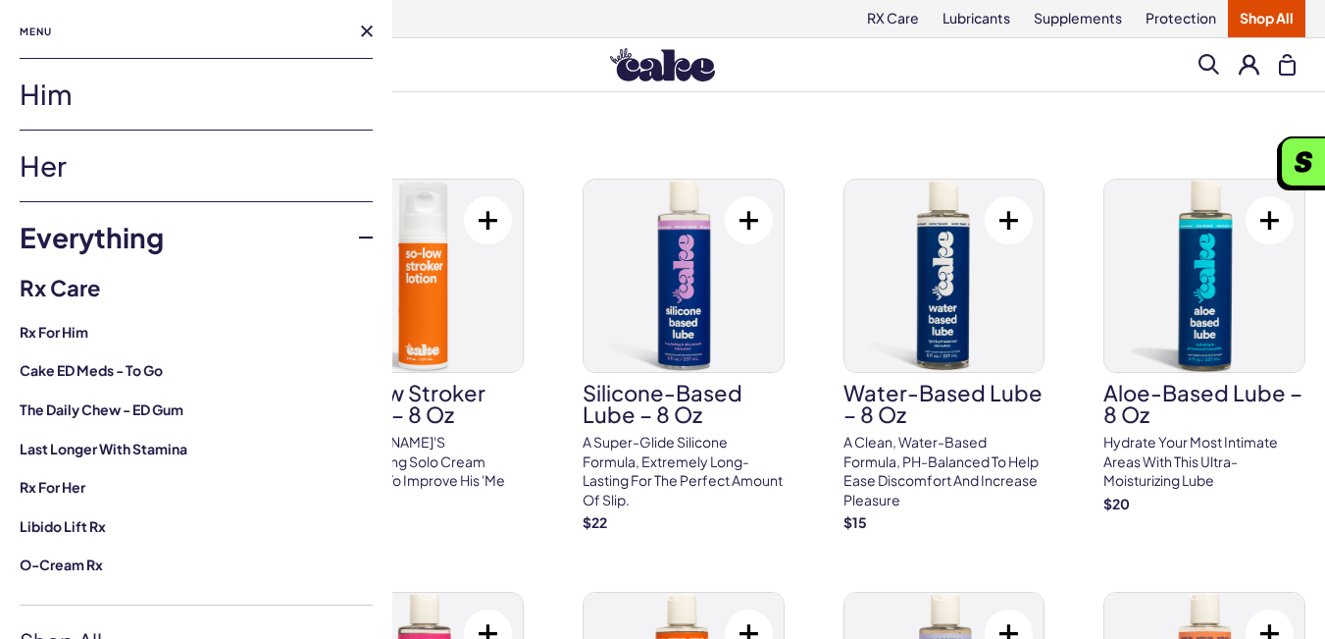
click at [79, 101] on link "Him" at bounding box center [196, 94] width 353 height 71
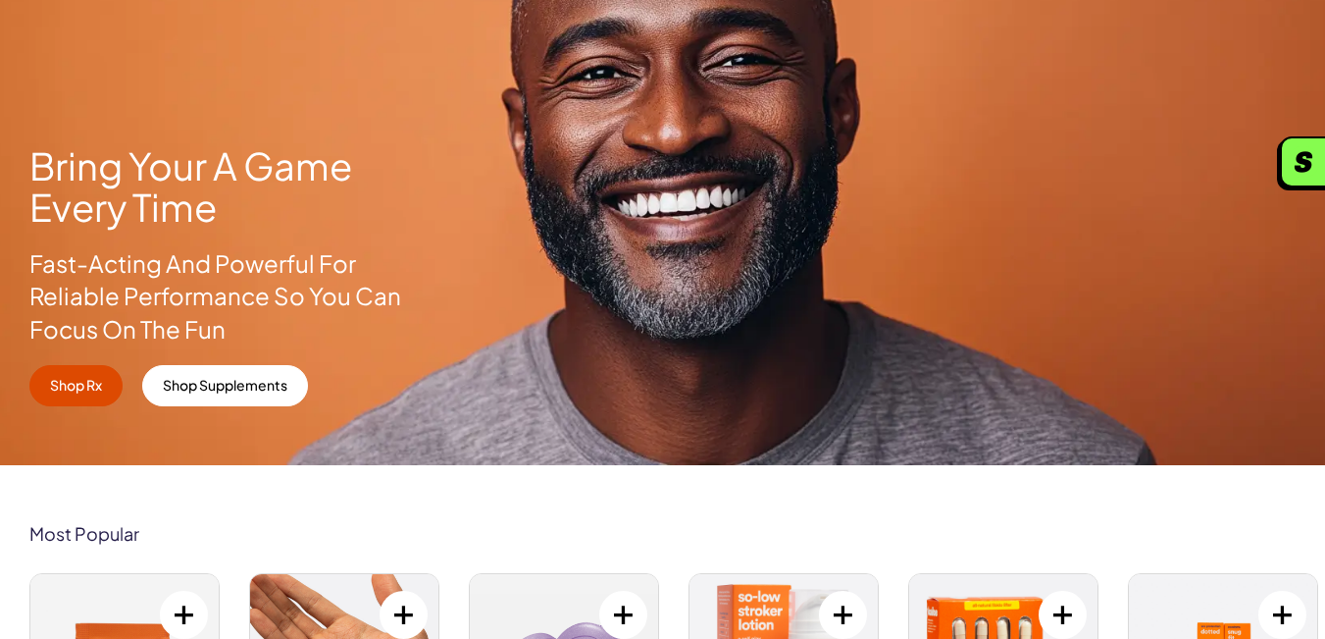
scroll to position [185, 0]
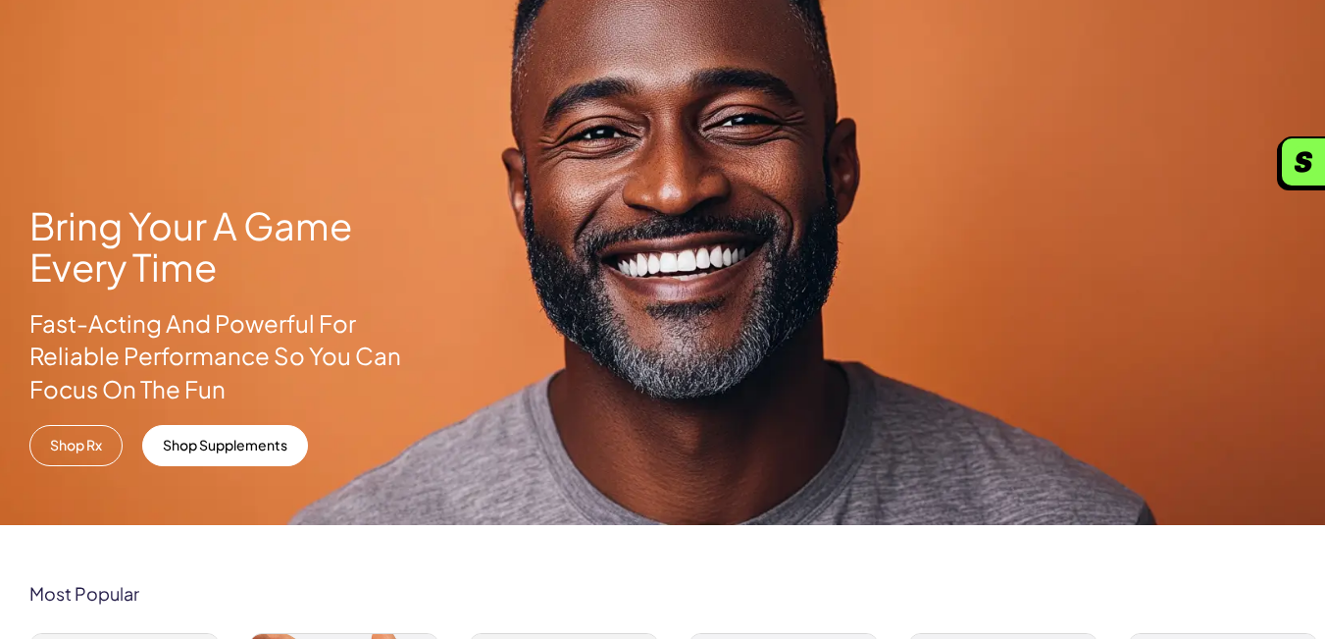
click at [61, 460] on link "Shop Rx" at bounding box center [75, 445] width 93 height 41
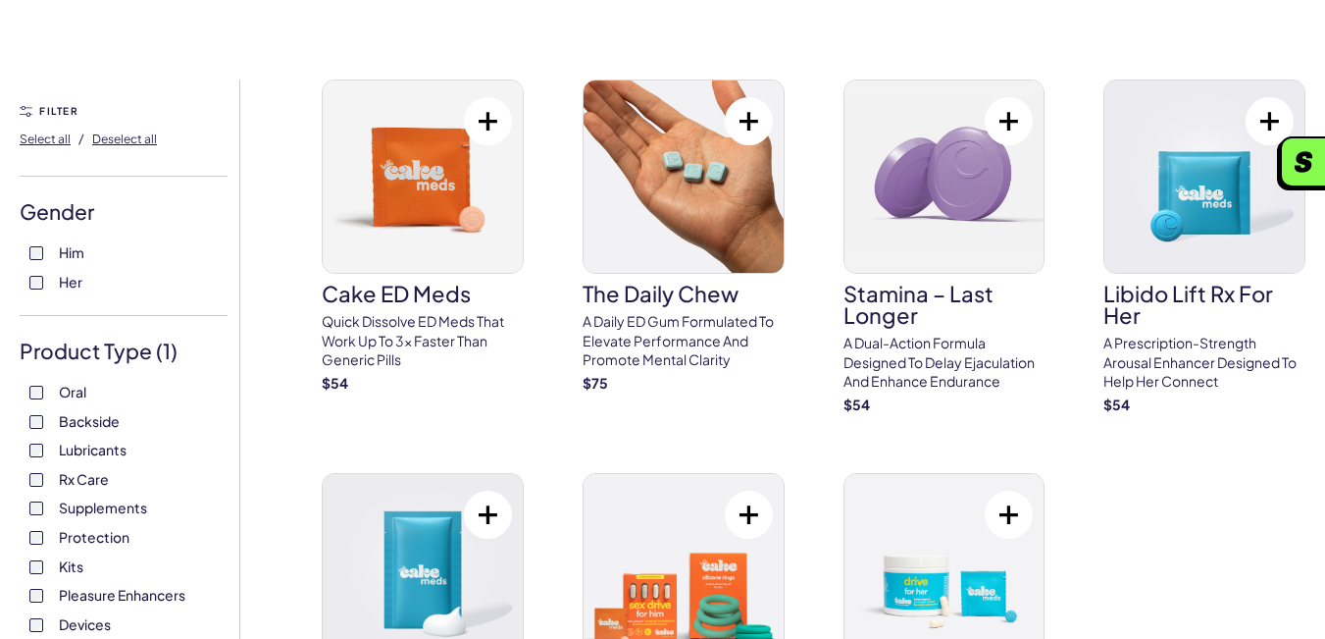
scroll to position [98, 0]
click at [56, 254] on label "Him" at bounding box center [123, 254] width 188 height 20
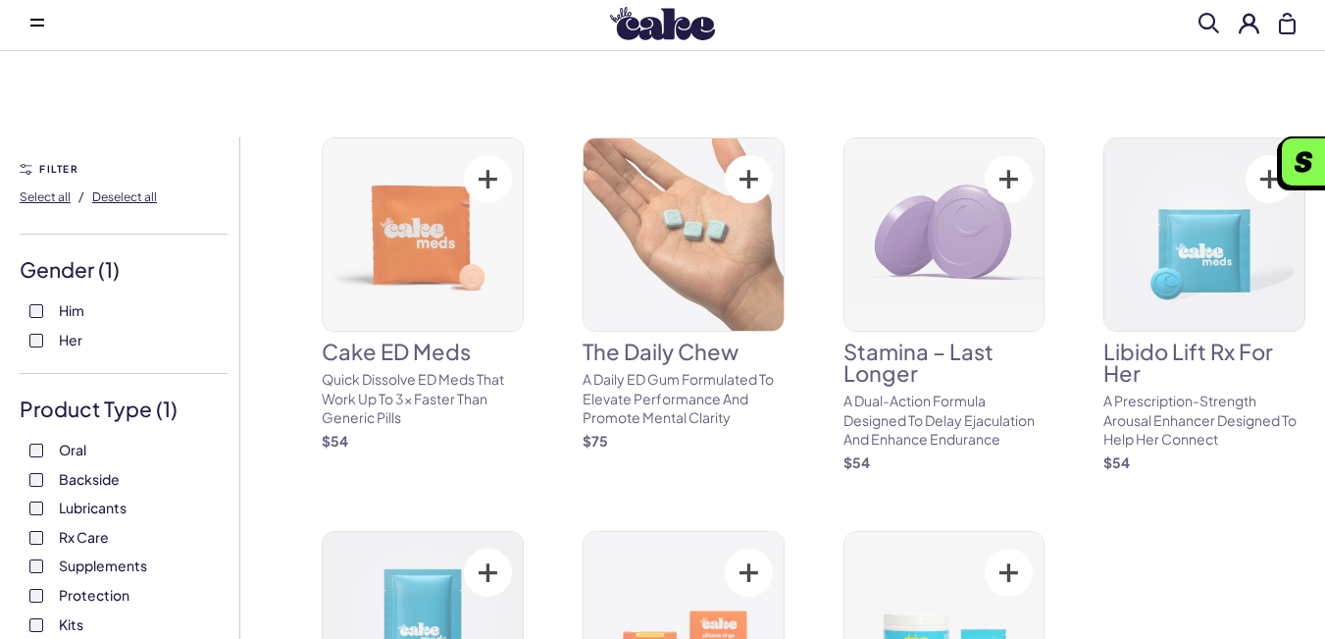
scroll to position [66, 0]
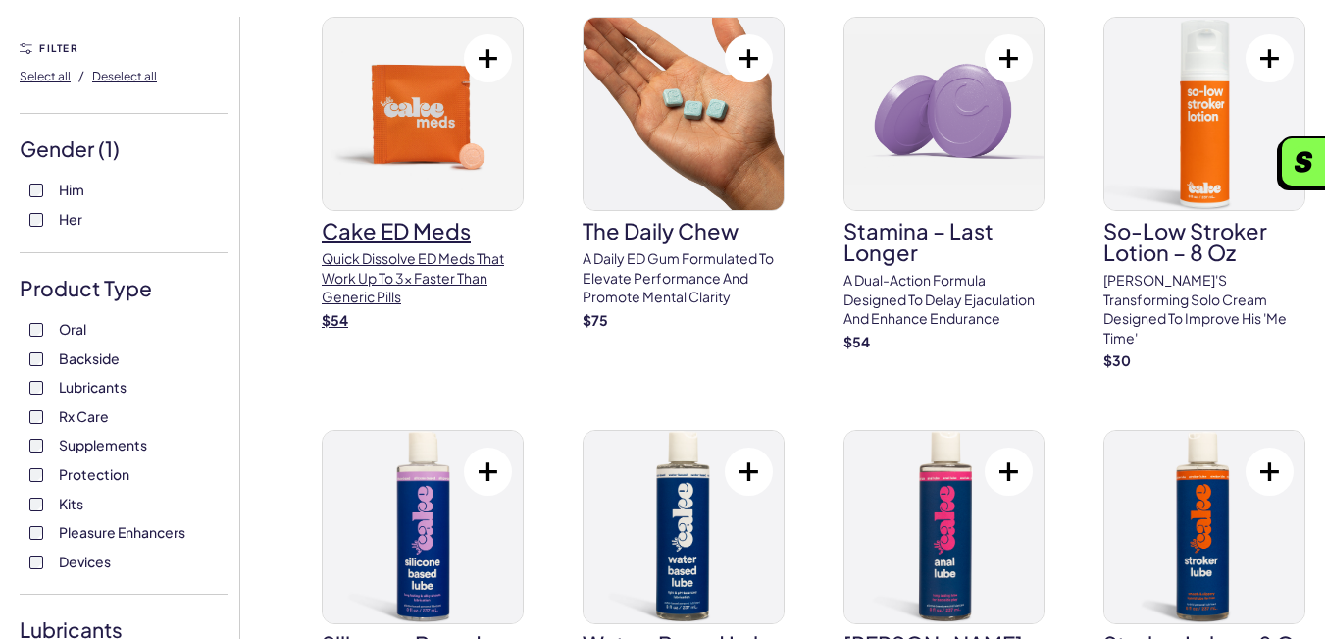
scroll to position [149, 0]
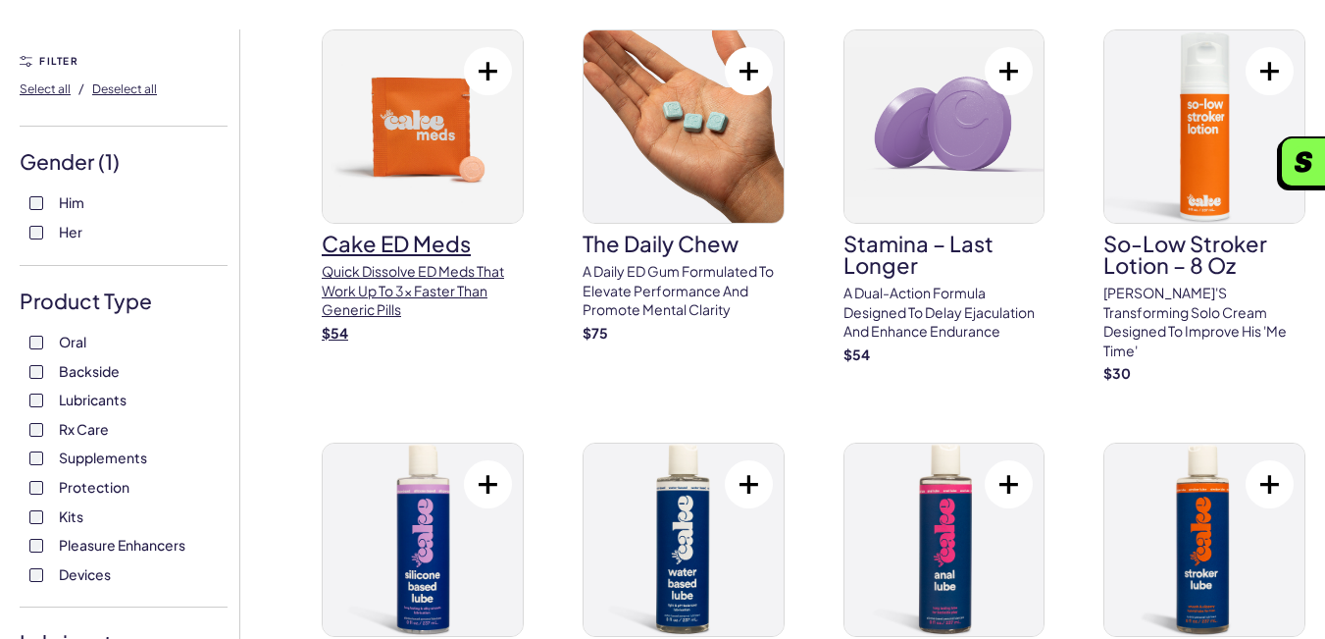
click at [397, 125] on img at bounding box center [423, 126] width 200 height 192
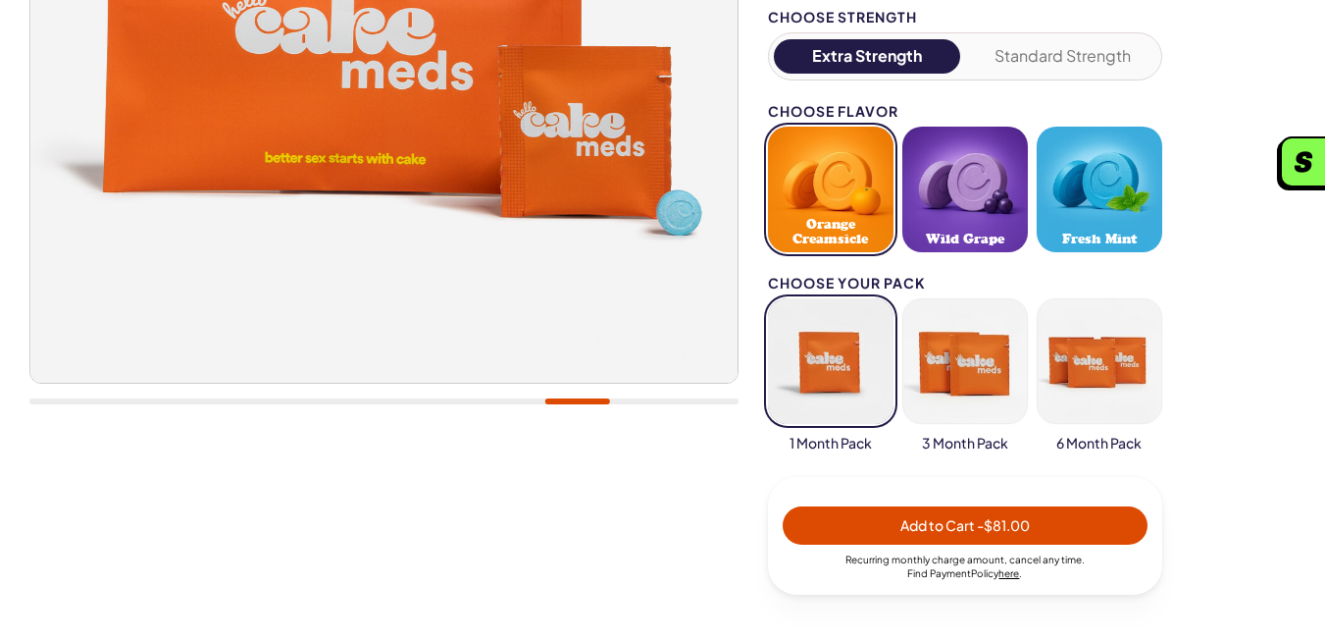
scroll to position [476, 0]
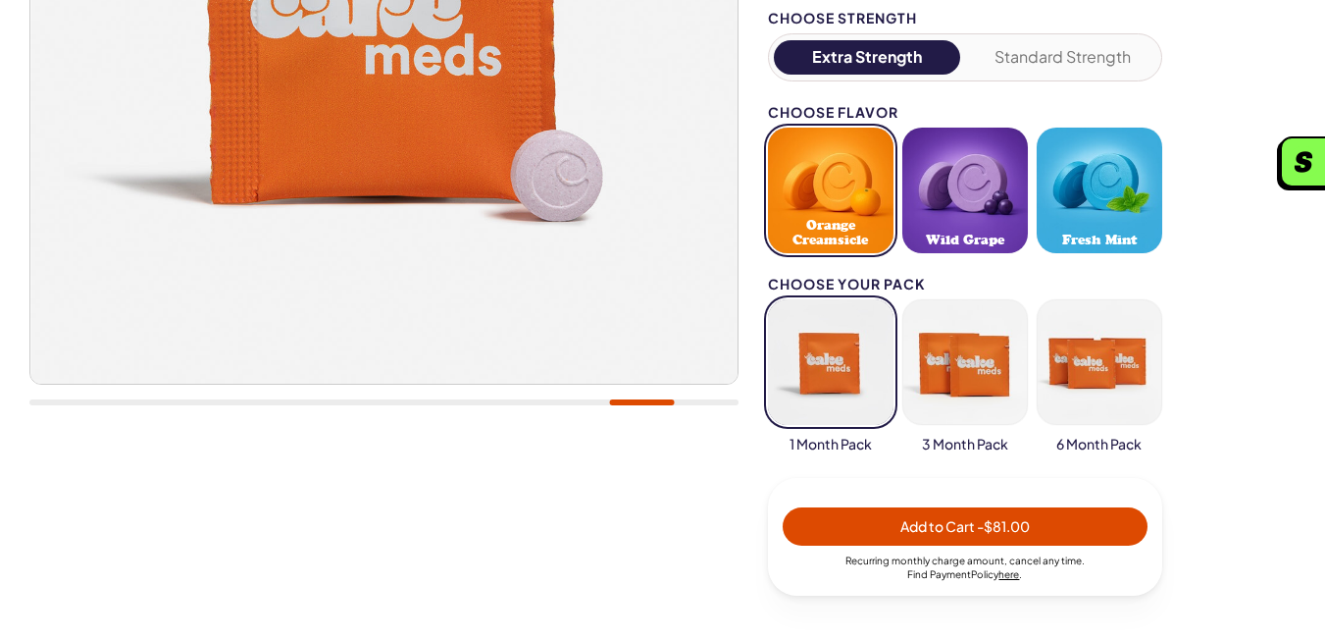
click at [980, 534] on span "- $81.00" at bounding box center [1003, 526] width 53 height 18
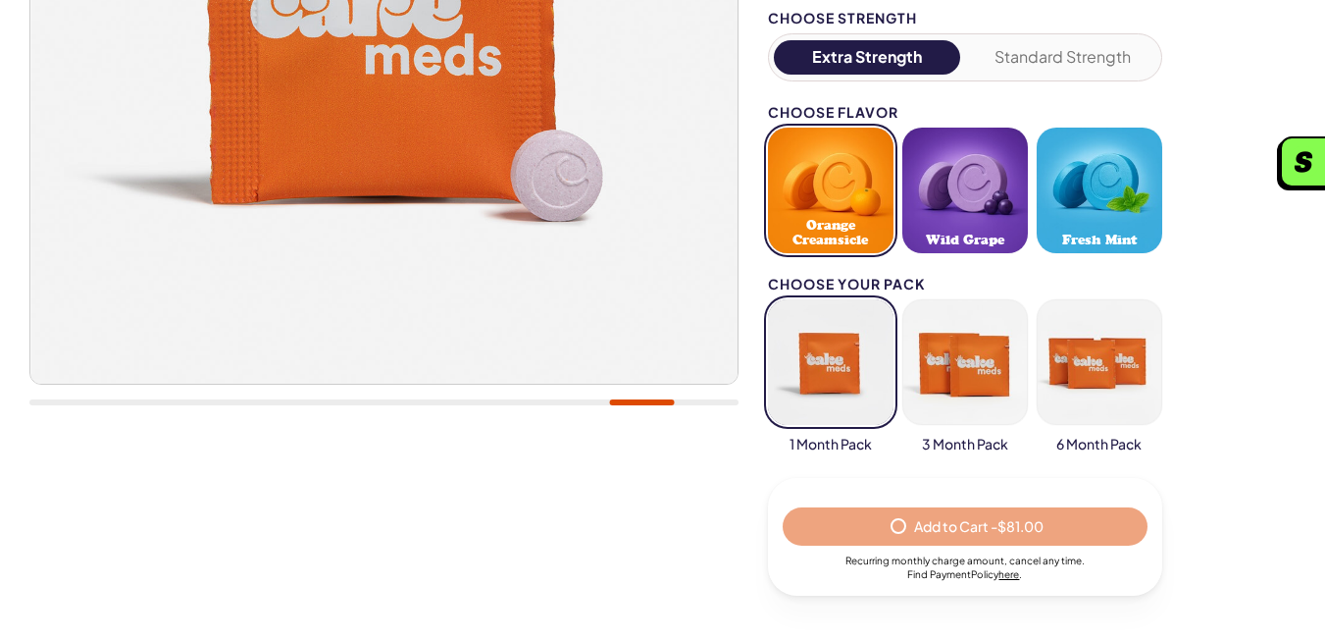
scroll to position [284, 0]
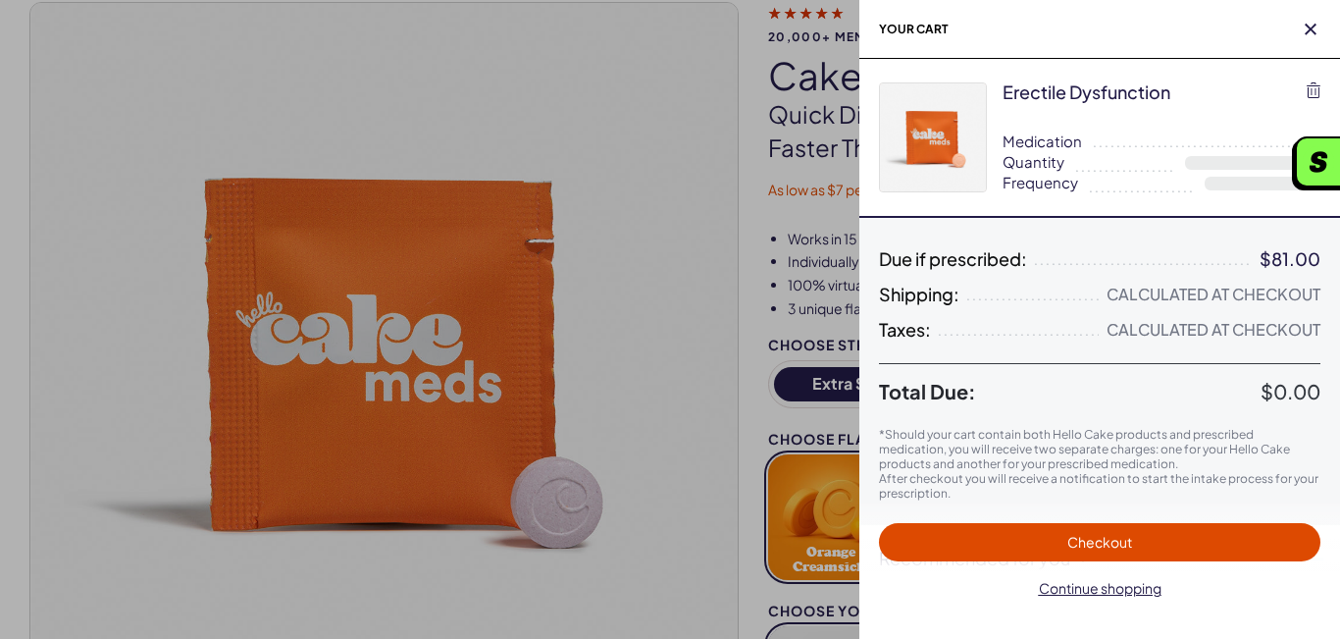
select select "*"
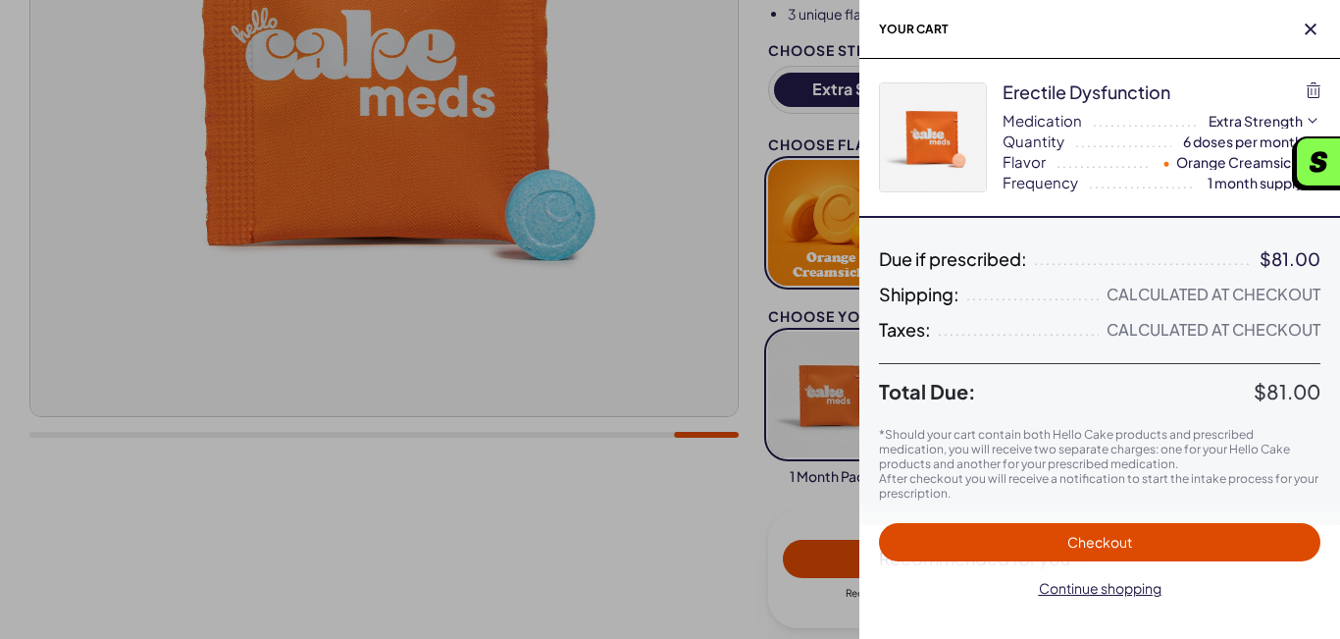
scroll to position [0, 0]
click at [1140, 542] on span "Checkout" at bounding box center [1100, 542] width 418 height 23
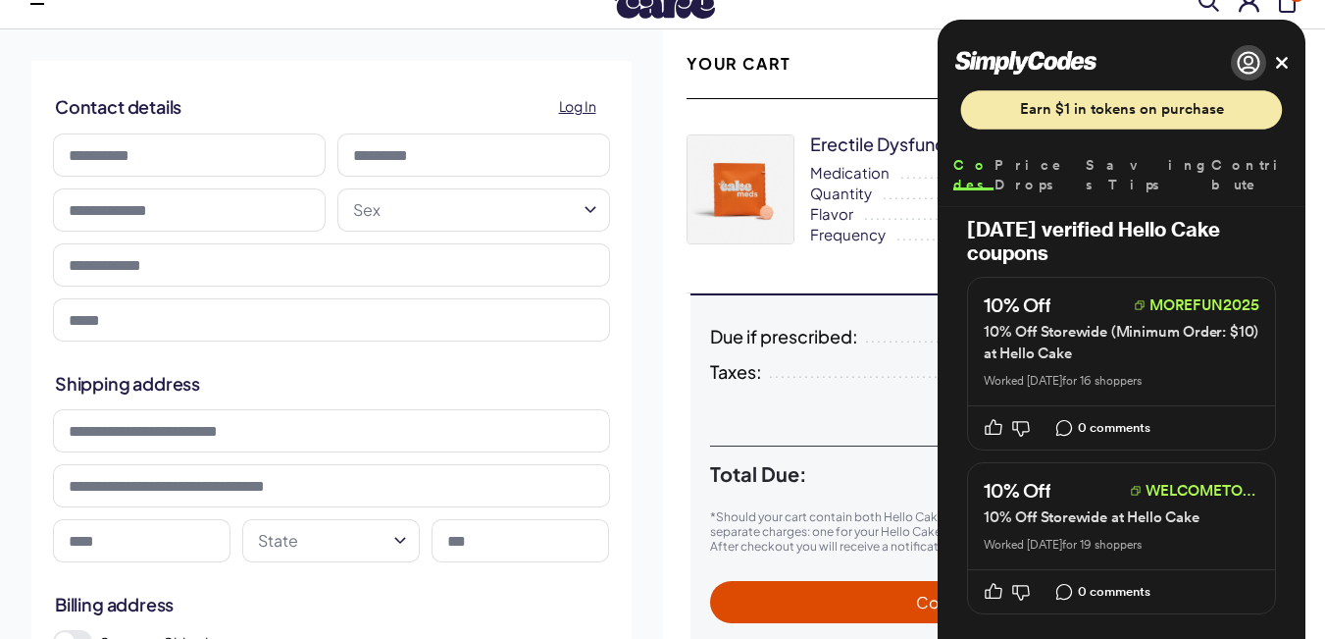
scroll to position [196, 0]
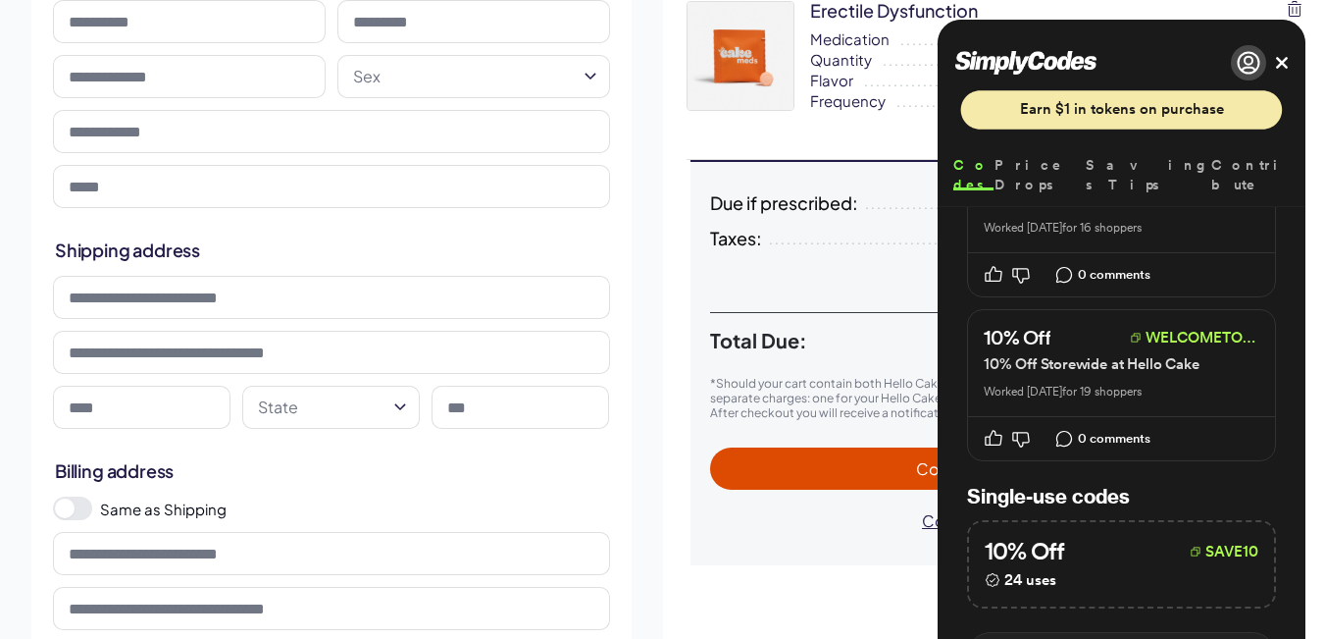
scroll to position [164, 0]
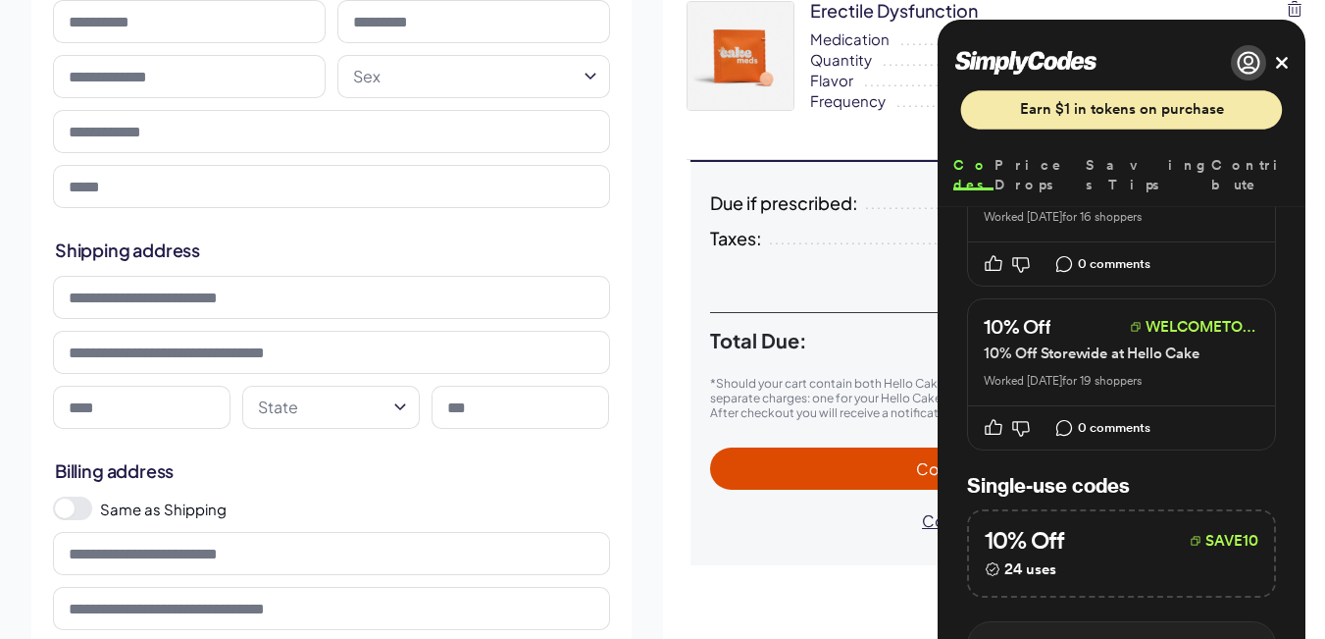
click at [1206, 326] on button "WELCOMETOCAKE" at bounding box center [1195, 327] width 130 height 24
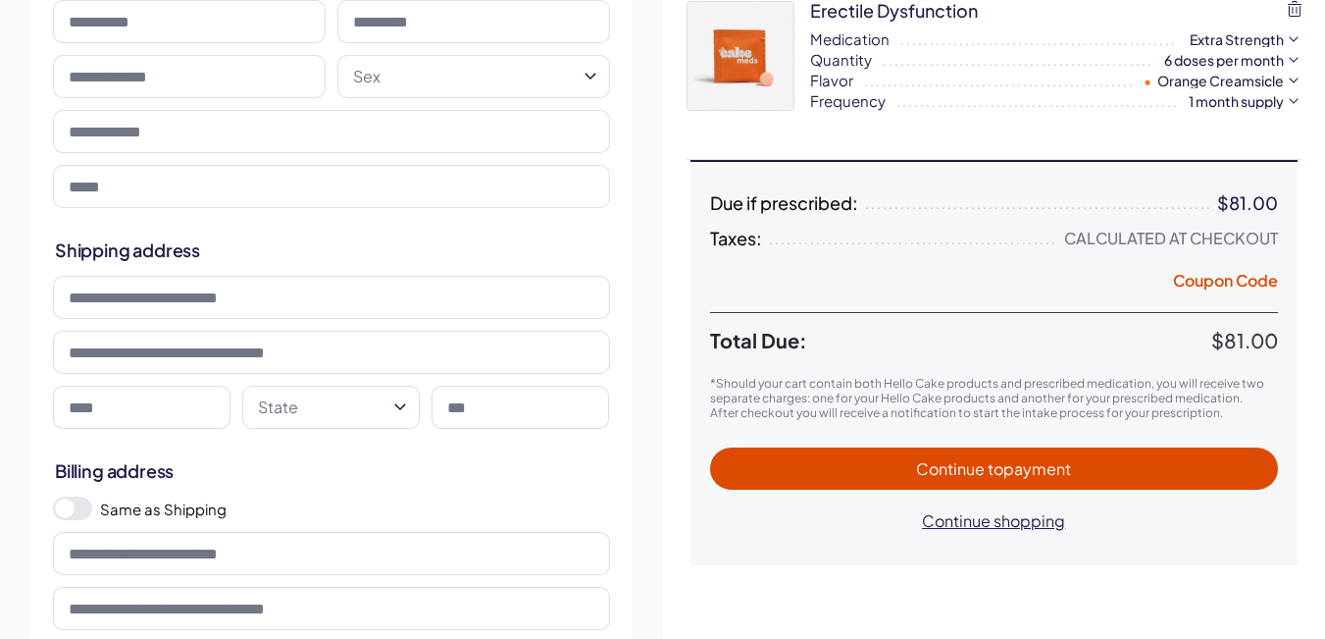
click at [1286, 61] on html "RX Care Lubricants Supplements Protection Shop All Menu Him Her Everything 1" at bounding box center [662, 648] width 1325 height 1688
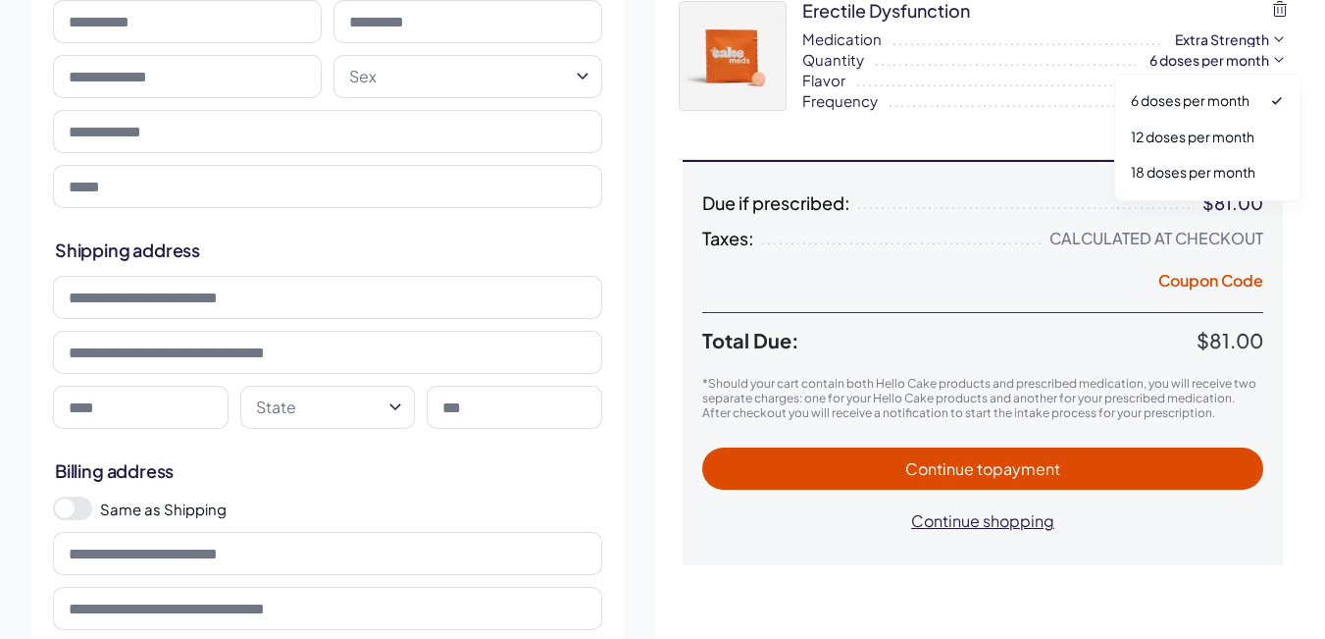
click at [1221, 283] on html "RX Care Lubricants Supplements Protection Shop All Menu Him Her Everything 1" at bounding box center [662, 648] width 1325 height 1688
click at [1209, 285] on html "RX Care Lubricants Supplements Protection Shop All Menu Him Her Everything 1" at bounding box center [670, 648] width 1340 height 1688
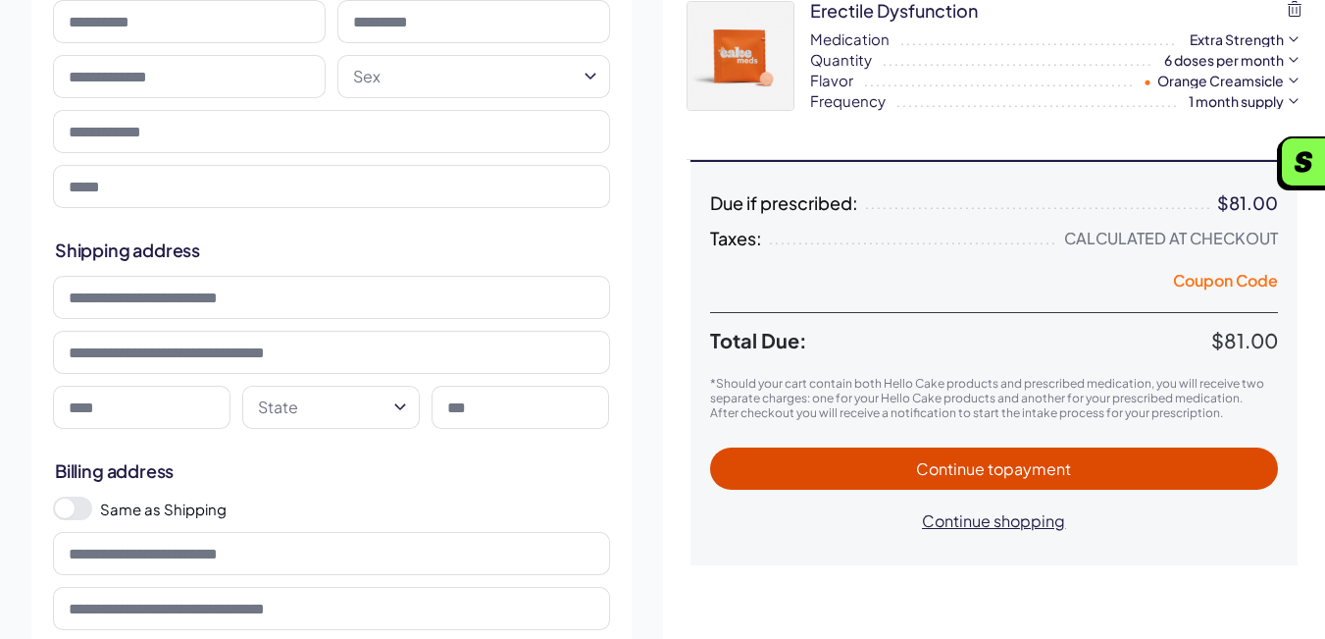
click at [1203, 280] on button "Coupon Code" at bounding box center [1225, 283] width 105 height 27
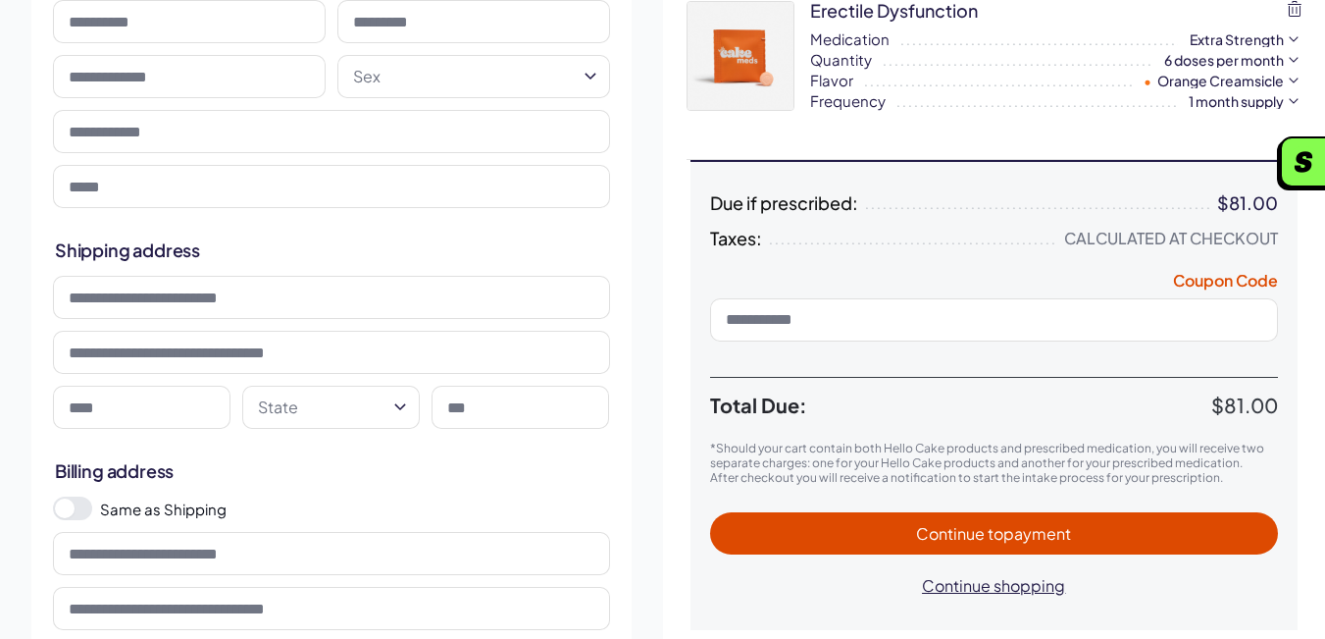
click at [1133, 320] on input at bounding box center [994, 319] width 569 height 43
type input "**********"
click at [1234, 326] on span "Apply" at bounding box center [1247, 319] width 33 height 15
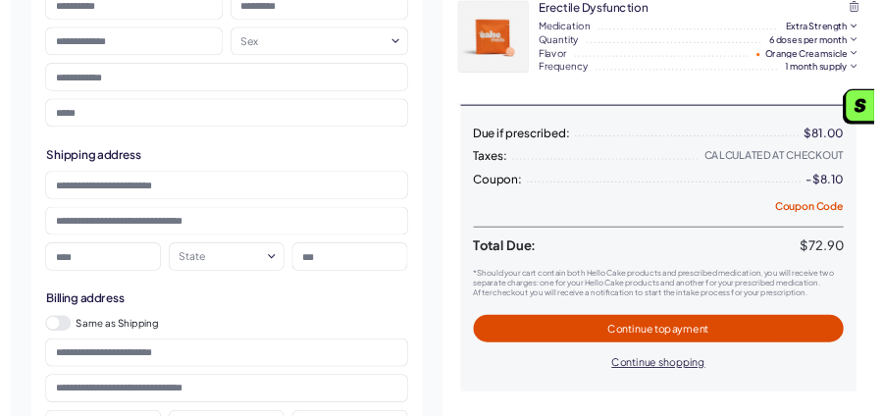
scroll to position [0, 0]
